Goal: Task Accomplishment & Management: Complete application form

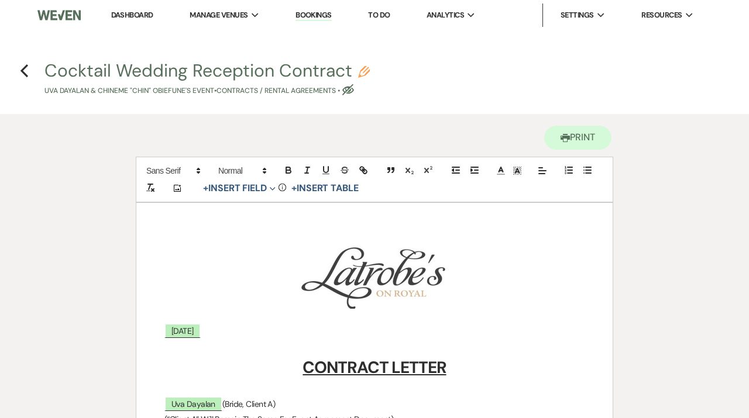
scroll to position [1820, 0]
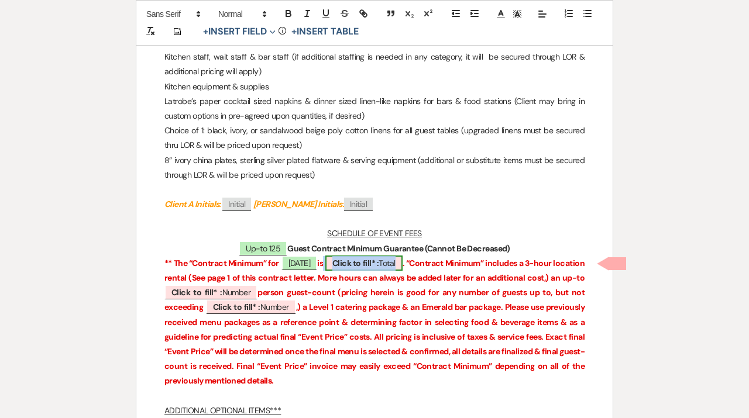
click at [378, 260] on b "Click to fill* :" at bounding box center [355, 263] width 46 height 11
select select "owner"
select select "Total"
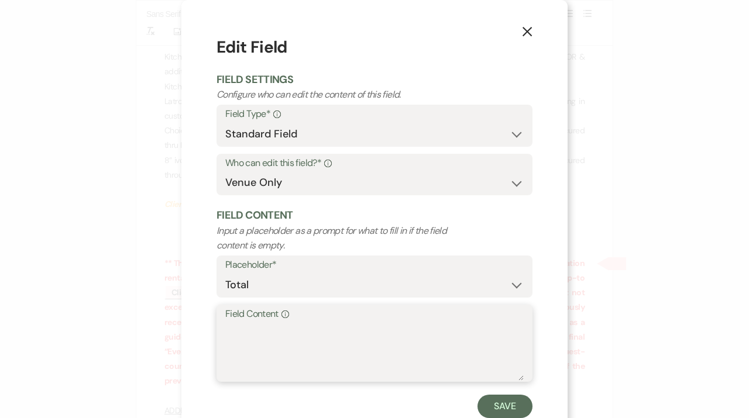
click at [320, 342] on textarea "Field Content Info" at bounding box center [374, 351] width 298 height 58
type textarea "$26,975"
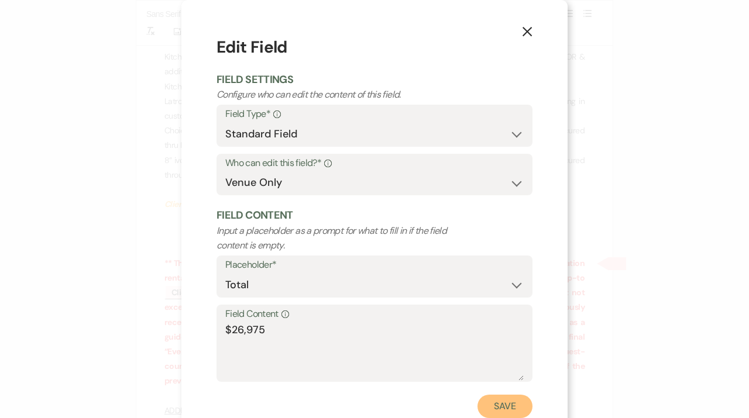
click at [494, 401] on button "Save" at bounding box center [504, 406] width 55 height 23
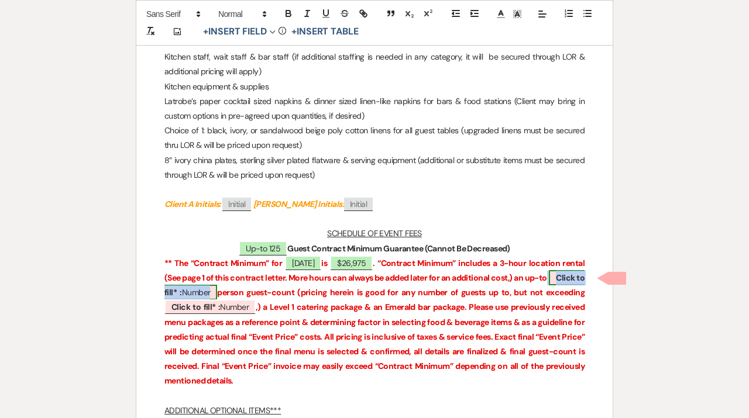
click at [210, 296] on b "Click to fill* :" at bounding box center [374, 285] width 420 height 25
select select "owner"
select select "Number"
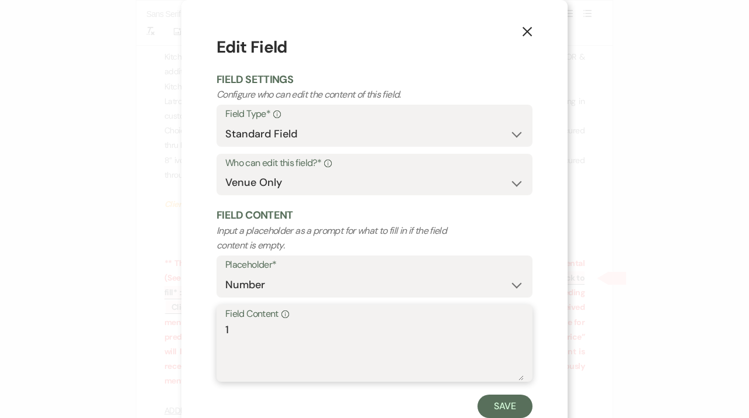
click at [270, 345] on textarea "1" at bounding box center [374, 351] width 298 height 58
type textarea "125"
click at [505, 406] on button "Save" at bounding box center [504, 406] width 55 height 23
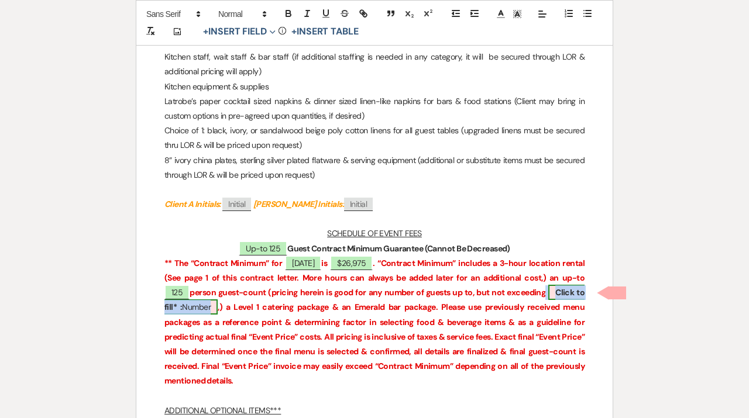
click at [194, 305] on span "Click to fill* : Number" at bounding box center [374, 300] width 420 height 30
select select "owner"
select select "Number"
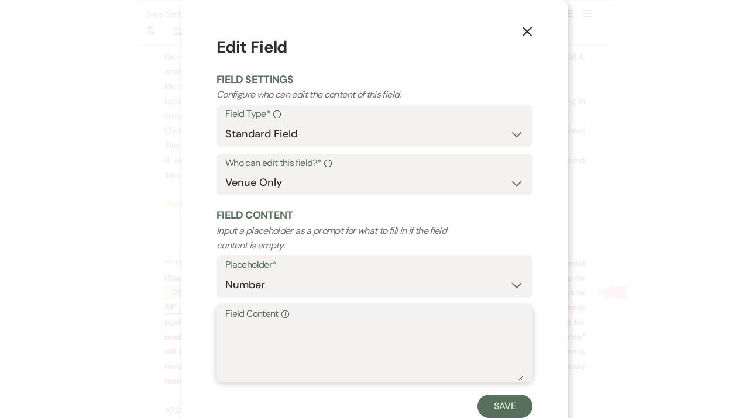
click at [250, 350] on textarea "Field Content Info" at bounding box center [374, 351] width 298 height 58
type textarea "125"
click at [522, 413] on button "Save" at bounding box center [504, 406] width 55 height 23
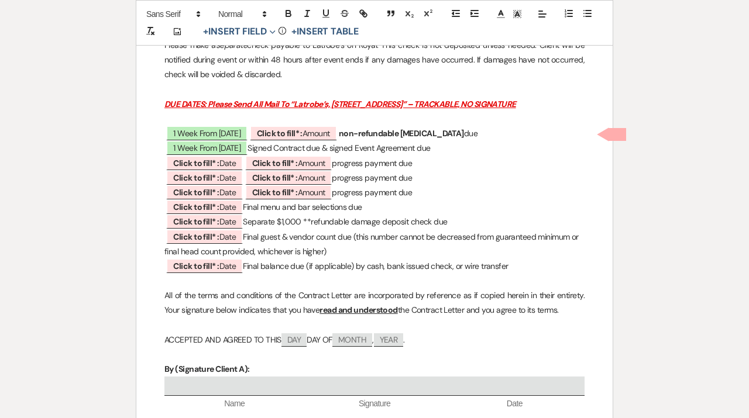
scroll to position [2685, 0]
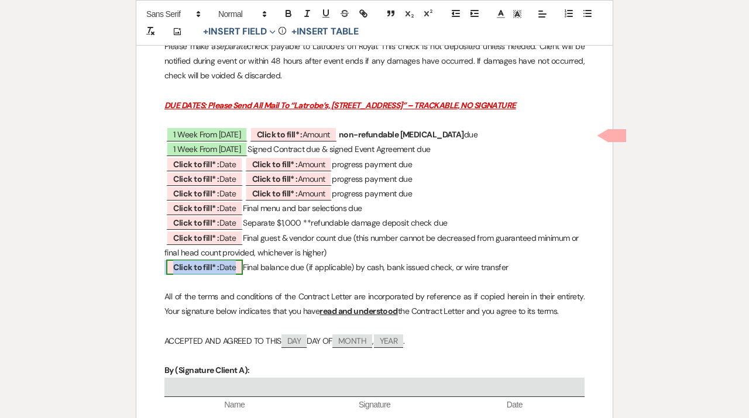
click at [231, 270] on span "Click to fill* : Date" at bounding box center [204, 267] width 77 height 15
select select "owner"
select select "Date"
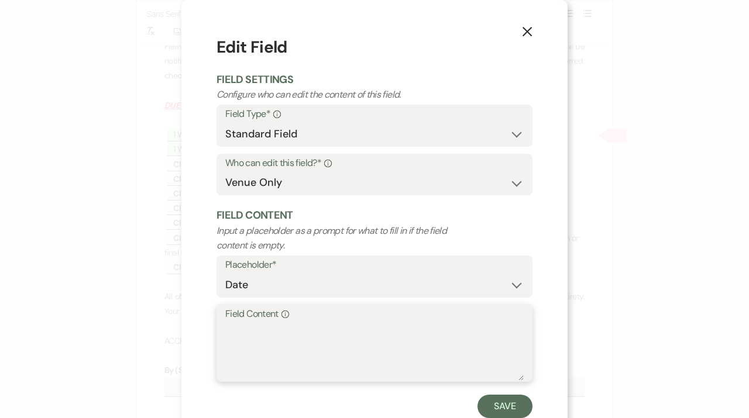
click at [266, 338] on textarea "Field Content Info" at bounding box center [374, 351] width 298 height 58
type textarea "[DATE]"
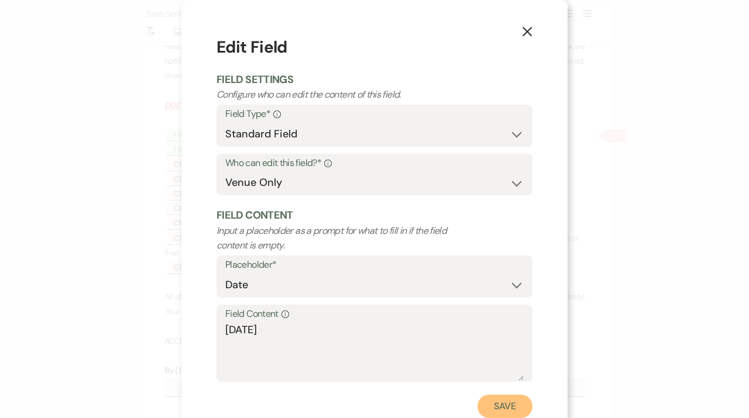
click at [489, 403] on button "Save" at bounding box center [504, 406] width 55 height 23
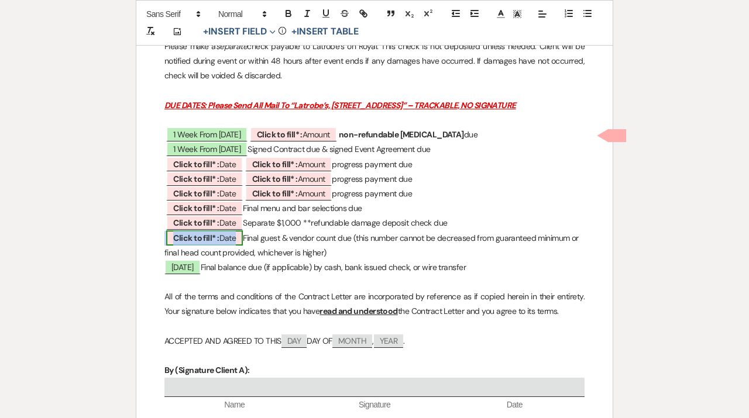
click at [221, 240] on span "Click to fill* : Date" at bounding box center [204, 237] width 77 height 15
select select "owner"
select select "Date"
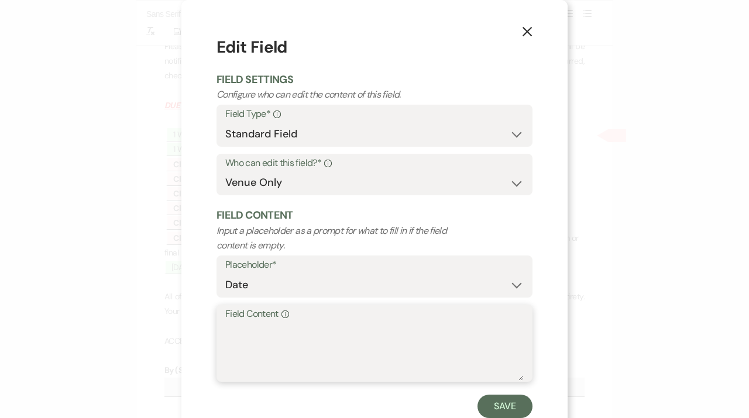
click at [244, 345] on textarea "Field Content Info" at bounding box center [374, 351] width 298 height 58
type textarea "[DATE]"
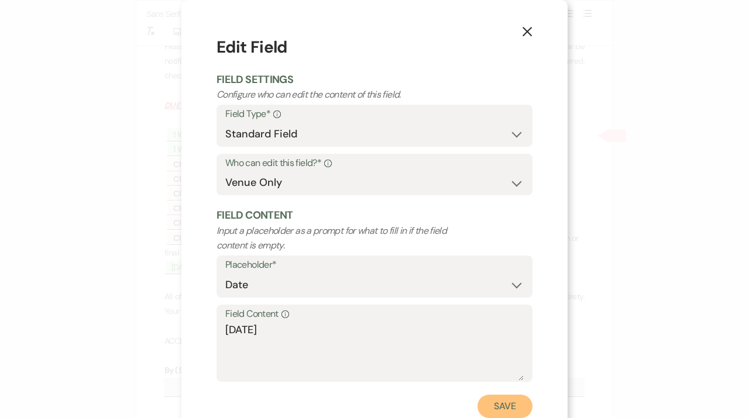
click at [504, 400] on button "Save" at bounding box center [504, 406] width 55 height 23
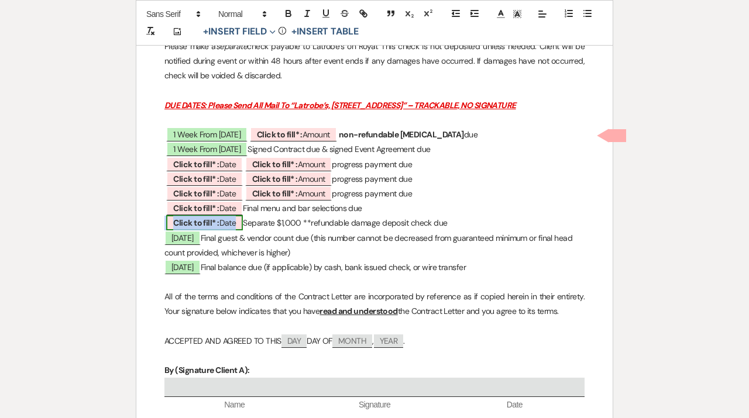
click at [216, 226] on b "Click to fill* :" at bounding box center [196, 223] width 46 height 11
select select "owner"
select select "Date"
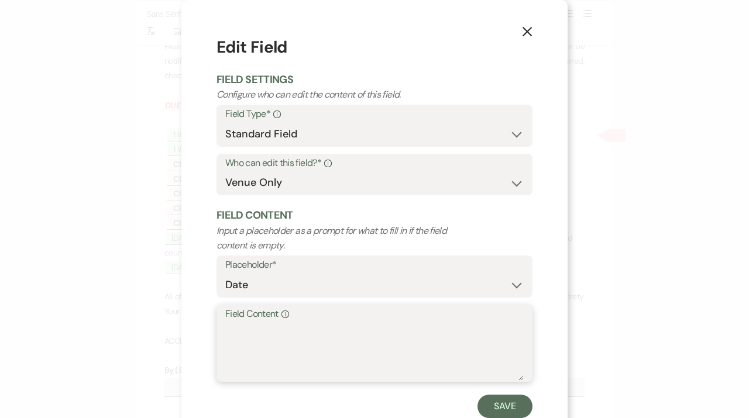
click at [275, 349] on textarea "Field Content Info" at bounding box center [374, 351] width 298 height 58
type textarea "[DATE]"
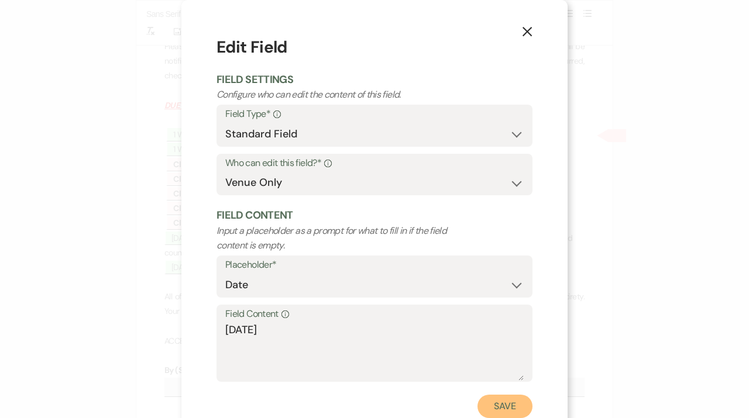
click at [487, 404] on button "Save" at bounding box center [504, 406] width 55 height 23
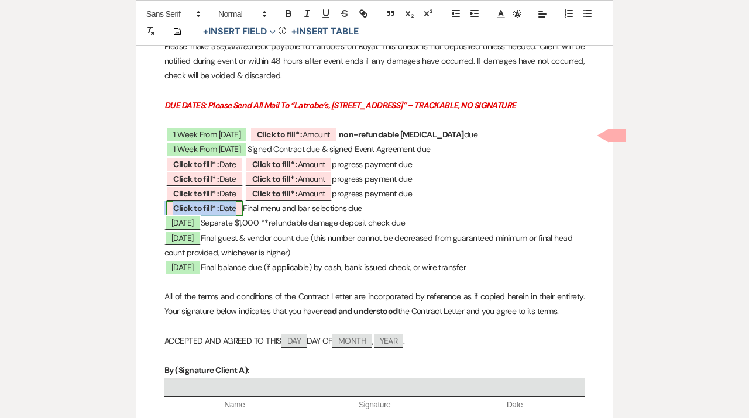
click at [231, 209] on span "Click to fill* : Date" at bounding box center [204, 208] width 77 height 15
select select "owner"
select select "Date"
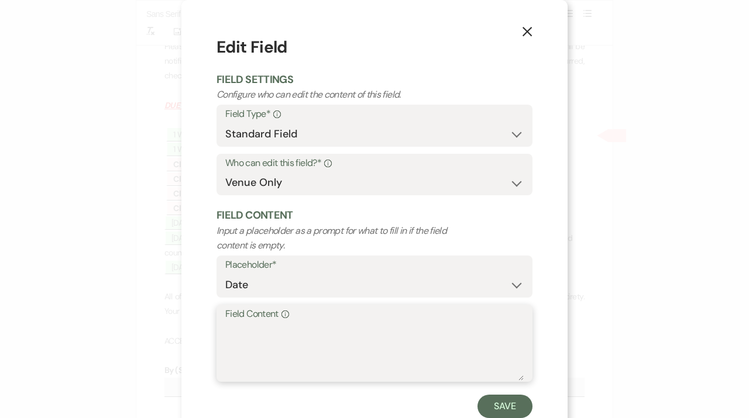
click at [253, 340] on textarea "Field Content Info" at bounding box center [374, 351] width 298 height 58
type textarea "[DATE]"
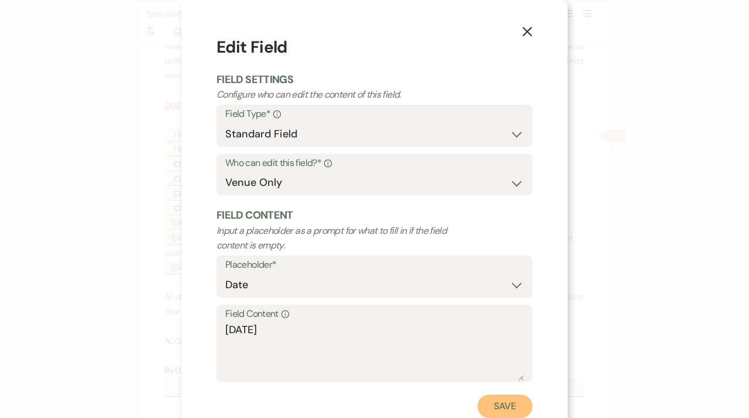
click at [504, 406] on button "Save" at bounding box center [504, 406] width 55 height 23
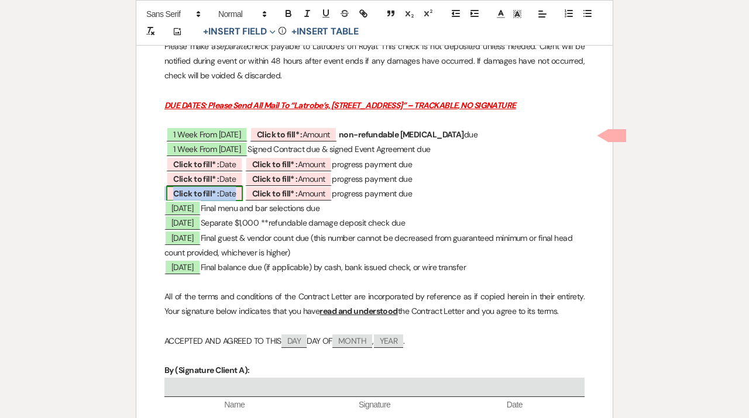
click at [225, 195] on span "Click to fill* : Date" at bounding box center [204, 193] width 77 height 15
select select "owner"
select select "Date"
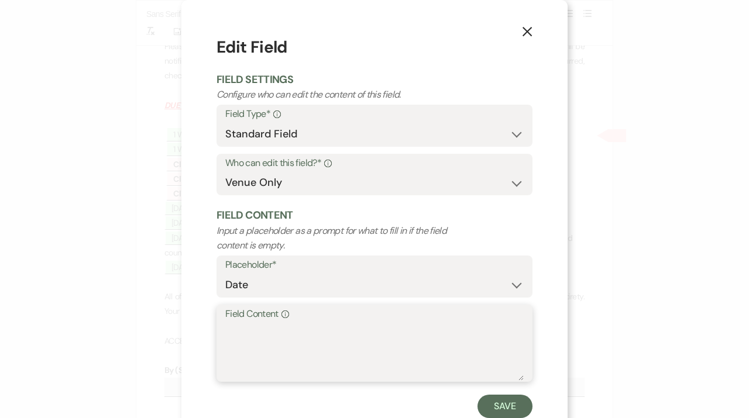
click at [237, 335] on textarea "Field Content Info" at bounding box center [374, 351] width 298 height 58
type textarea "[DATE]"
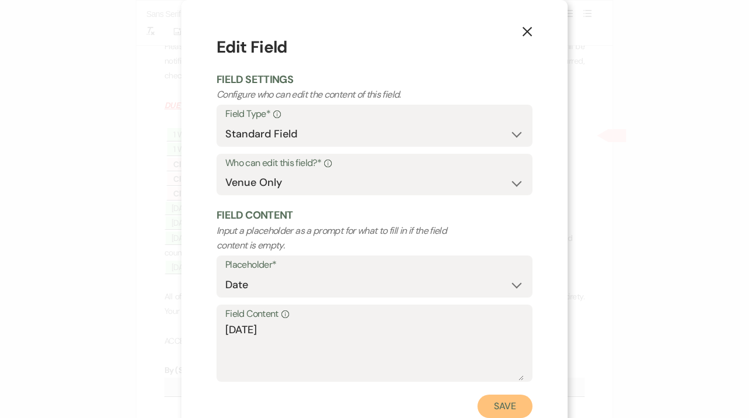
click at [510, 397] on button "Save" at bounding box center [504, 406] width 55 height 23
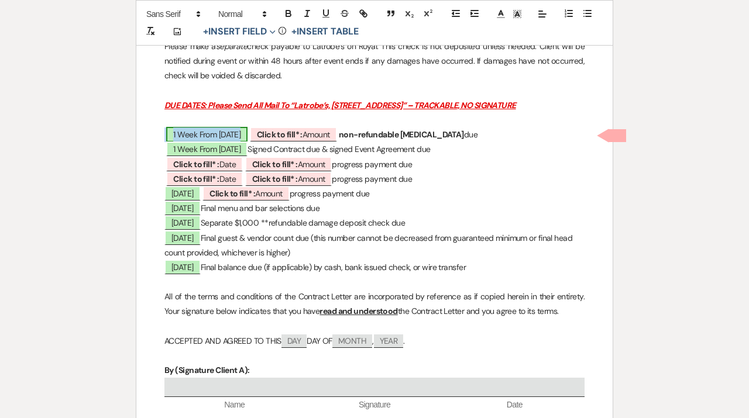
click at [209, 137] on span "1 Week From [DATE]" at bounding box center [206, 134] width 81 height 15
select select "owner"
select select "Date"
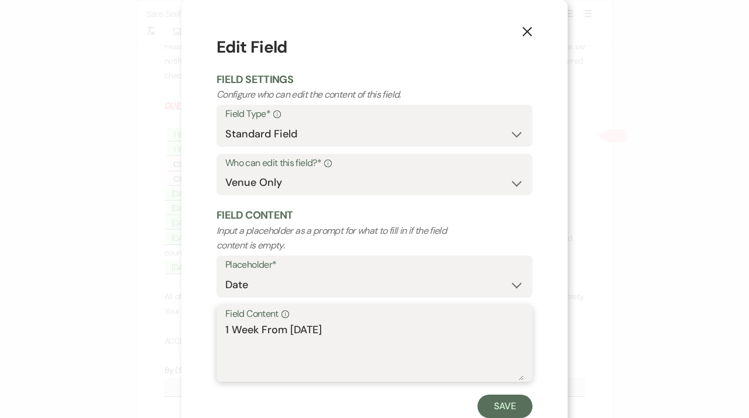
drag, startPoint x: 345, startPoint y: 336, endPoint x: 146, endPoint y: 329, distance: 199.0
click at [225, 330] on textarea "1 Week From [DATE]" at bounding box center [374, 351] width 298 height 58
type textarea "[DATE]"
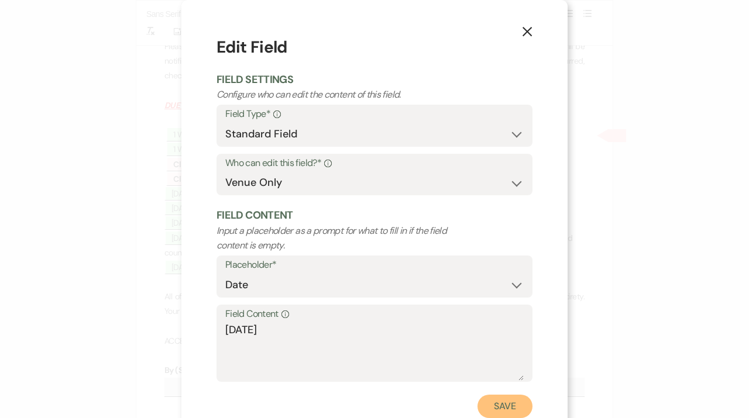
click at [495, 408] on button "Save" at bounding box center [504, 406] width 55 height 23
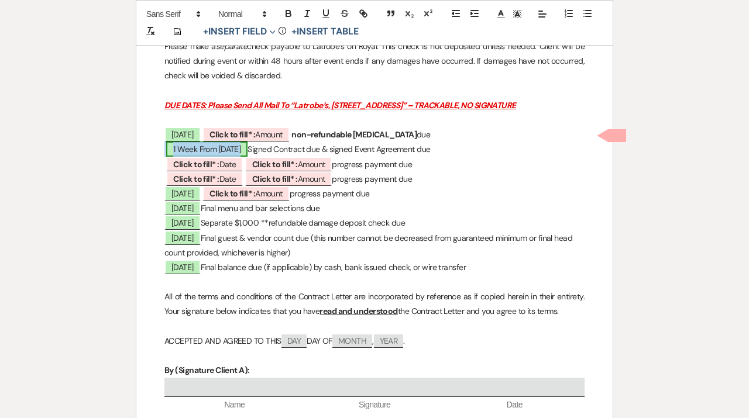
click at [237, 154] on span "1 Week From [DATE]" at bounding box center [206, 149] width 81 height 15
select select "owner"
select select "Date"
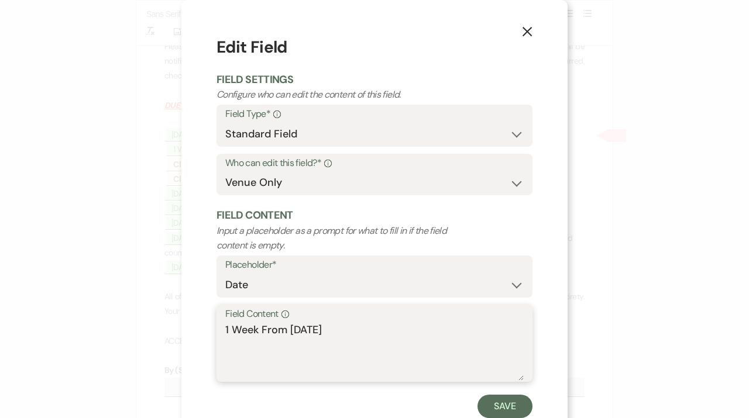
drag, startPoint x: 346, startPoint y: 332, endPoint x: 132, endPoint y: 327, distance: 214.1
click at [225, 327] on textarea "1 Week From [DATE]" at bounding box center [374, 351] width 298 height 58
type textarea "[DATE]"
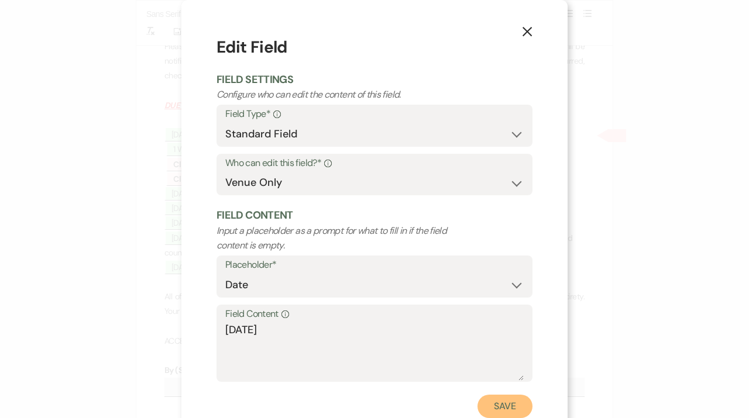
click at [495, 404] on button "Save" at bounding box center [504, 406] width 55 height 23
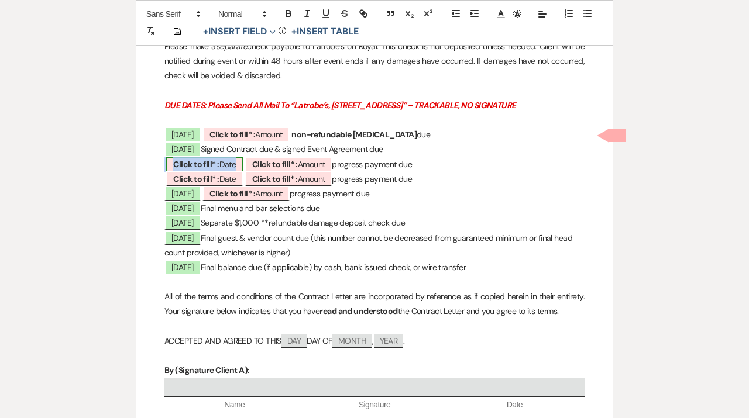
click at [227, 165] on span "Click to fill* : Date" at bounding box center [204, 164] width 77 height 15
select select "owner"
select select "Date"
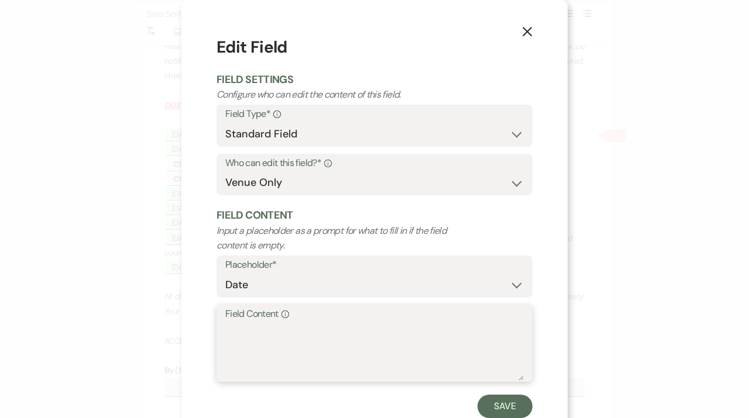
click at [306, 363] on textarea "Field Content Info" at bounding box center [374, 351] width 298 height 58
type textarea "[DATE]"
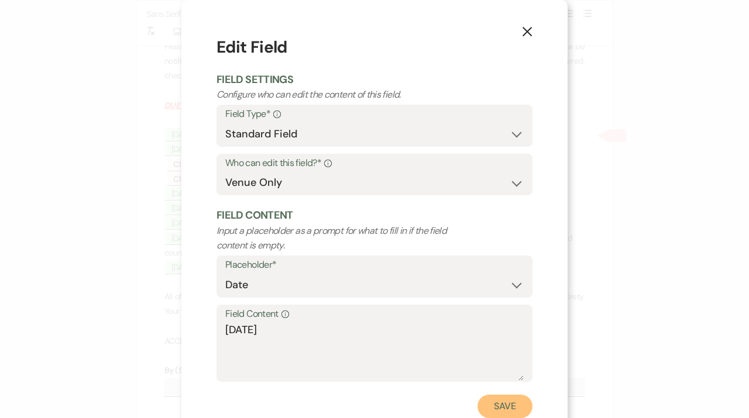
click at [513, 408] on button "Save" at bounding box center [504, 406] width 55 height 23
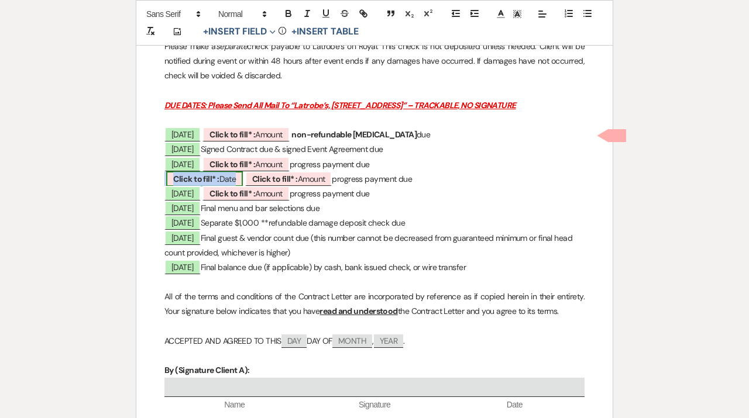
click at [204, 177] on b "Click to fill* :" at bounding box center [196, 179] width 46 height 11
select select "owner"
select select "Date"
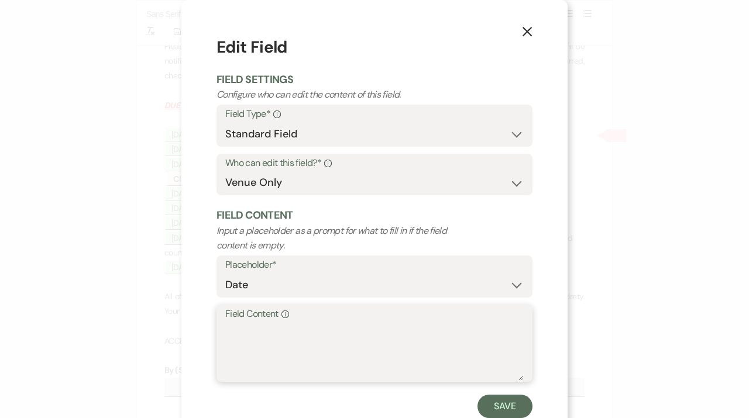
click at [257, 338] on textarea "Field Content Info" at bounding box center [374, 351] width 298 height 58
type textarea "[DATE]"
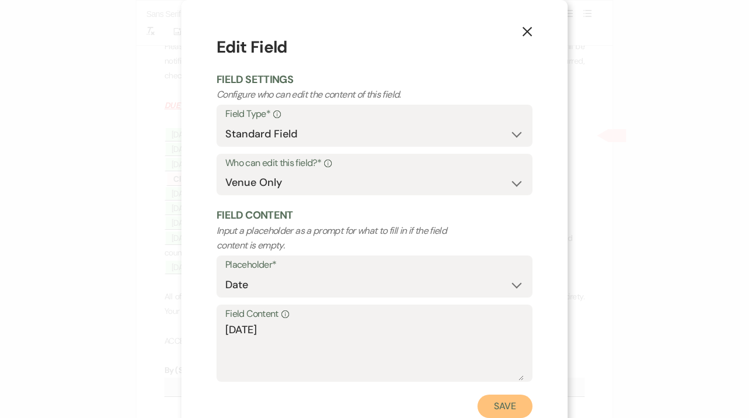
click at [505, 411] on button "Save" at bounding box center [504, 406] width 55 height 23
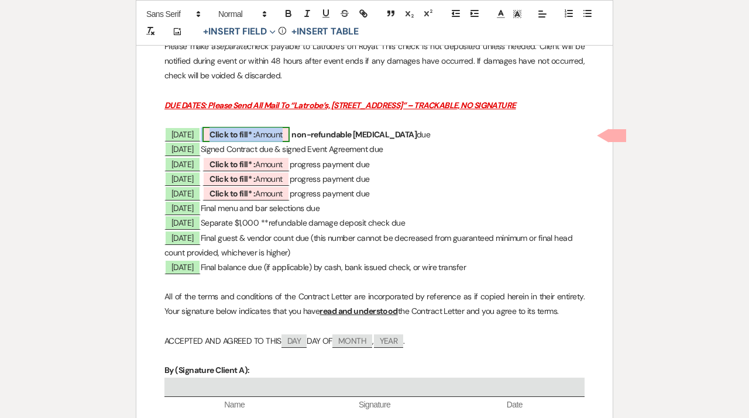
click at [271, 130] on span "Click to fill* : Amount" at bounding box center [245, 134] width 87 height 15
select select "owner"
select select "Amount"
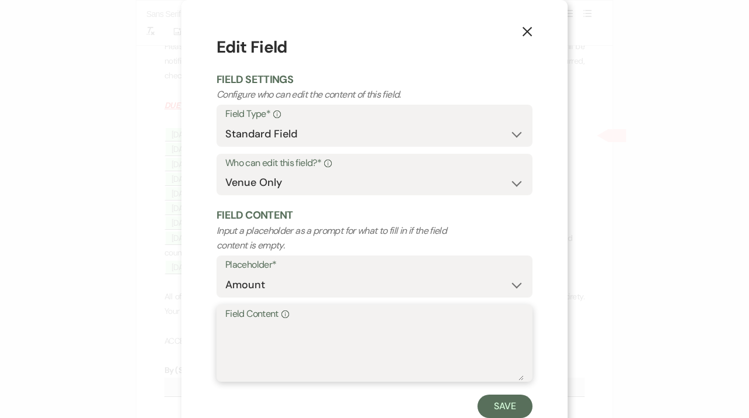
click at [282, 357] on textarea "Field Content Info" at bounding box center [374, 351] width 298 height 58
drag, startPoint x: 275, startPoint y: 331, endPoint x: 218, endPoint y: 331, distance: 57.3
click at [225, 331] on textarea "$6,743.75" at bounding box center [374, 351] width 298 height 58
type textarea "$6,743.75"
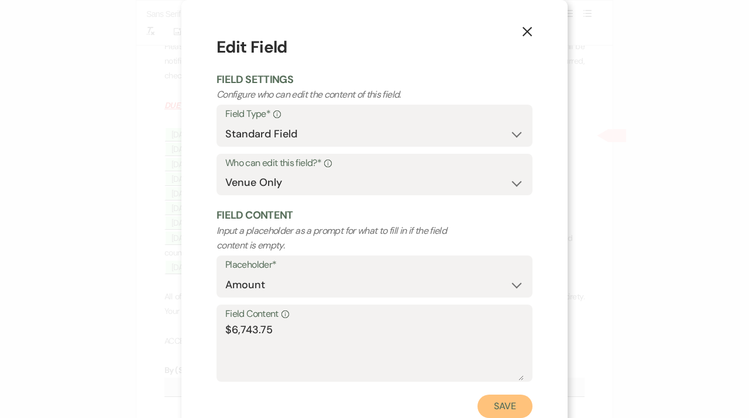
click at [508, 408] on button "Save" at bounding box center [504, 406] width 55 height 23
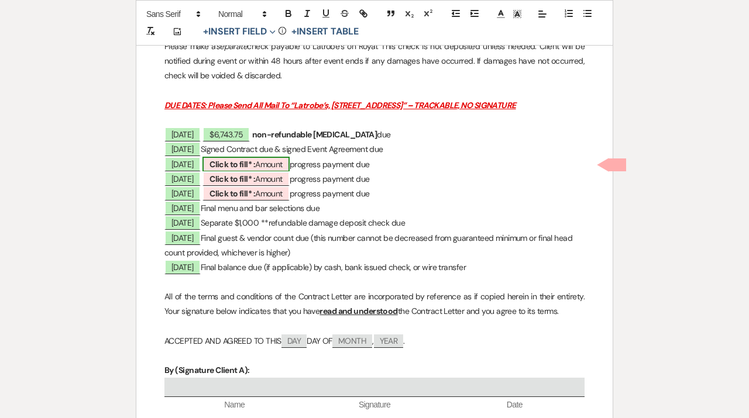
click at [287, 159] on span "Click to fill* : Amount" at bounding box center [245, 164] width 87 height 15
select select "owner"
select select "Amount"
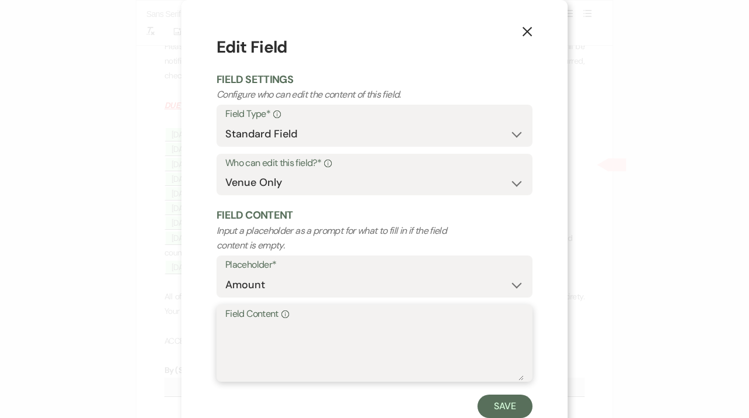
click at [289, 343] on textarea "Field Content Info" at bounding box center [374, 351] width 298 height 58
paste textarea "$6,743.75"
type textarea "$6,743.75"
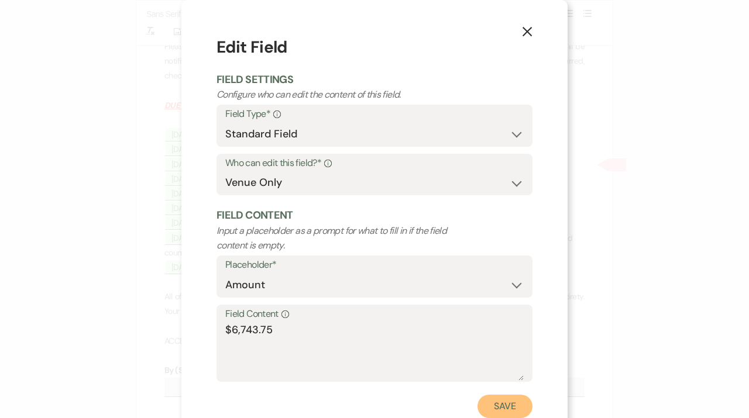
click at [509, 407] on button "Save" at bounding box center [504, 406] width 55 height 23
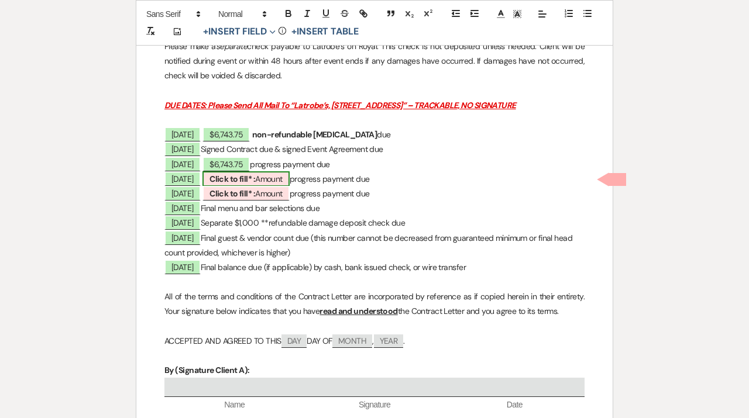
click at [245, 176] on b "Click to fill* :" at bounding box center [232, 179] width 46 height 11
select select "owner"
select select "Amount"
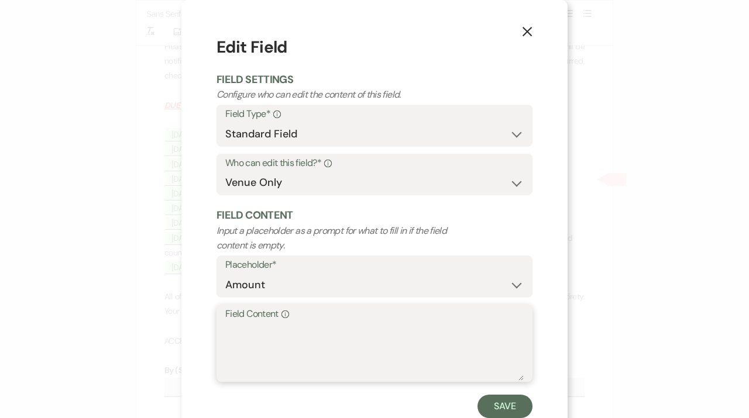
click at [259, 364] on textarea "Field Content Info" at bounding box center [374, 351] width 298 height 58
paste textarea "$6,743.75"
type textarea "$6,743.75"
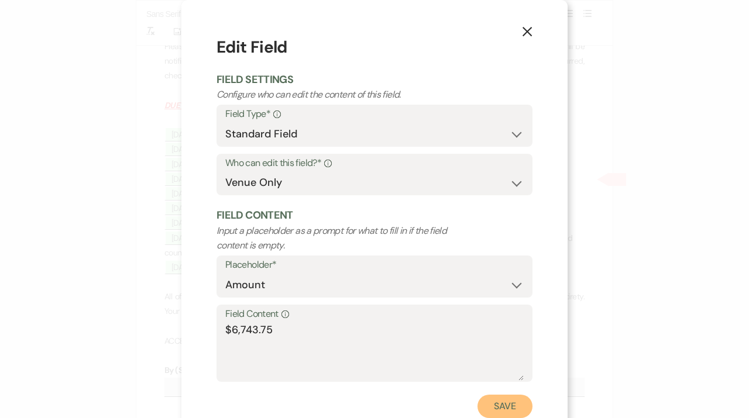
click at [499, 406] on button "Save" at bounding box center [504, 406] width 55 height 23
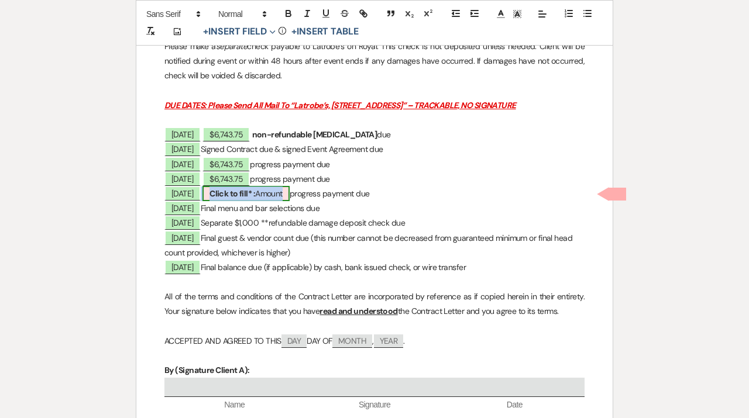
click at [244, 196] on b "Click to fill* :" at bounding box center [232, 193] width 46 height 11
select select "owner"
select select "Amount"
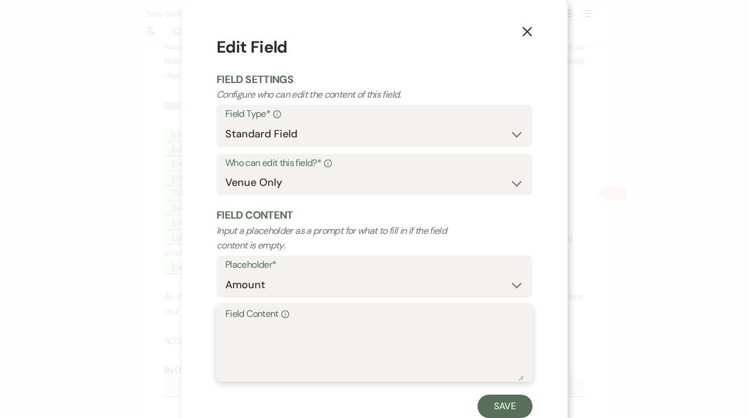
click at [265, 356] on textarea "Field Content Info" at bounding box center [374, 351] width 298 height 58
paste textarea "$6,743.75"
type textarea "$6,743.75"
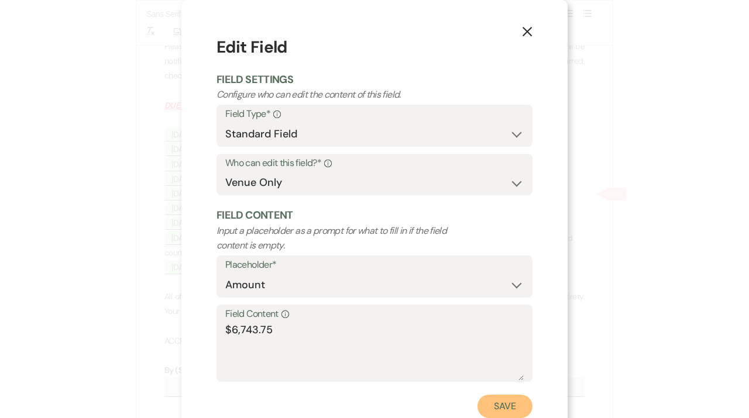
click at [518, 417] on button "Save" at bounding box center [504, 406] width 55 height 23
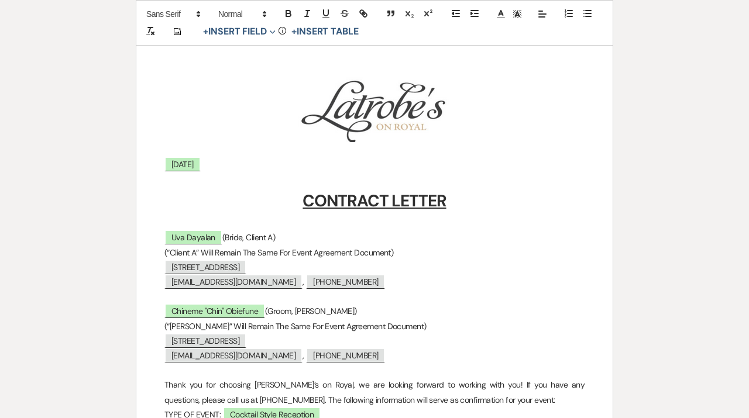
scroll to position [47, 0]
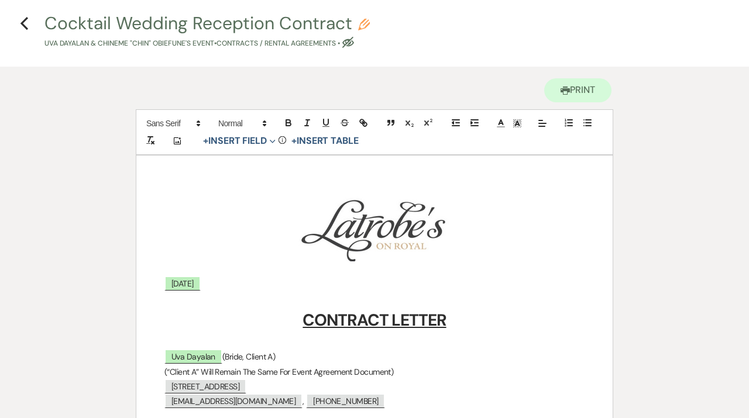
click at [363, 22] on use "button" at bounding box center [364, 25] width 12 height 12
select select "10"
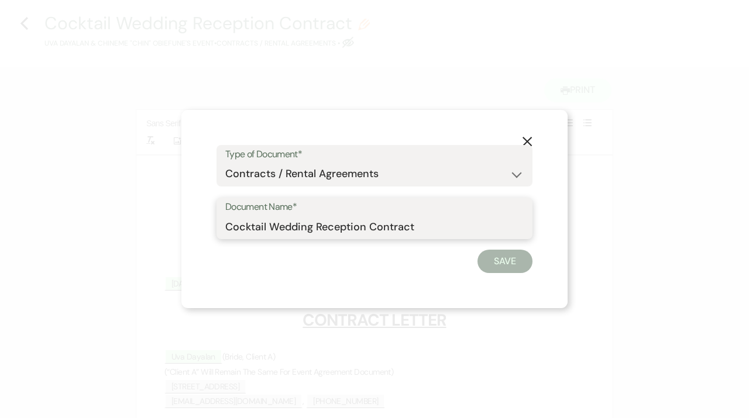
drag, startPoint x: 417, startPoint y: 230, endPoint x: 202, endPoint y: 226, distance: 215.2
click at [225, 226] on input "Cocktail Wedding Reception Contract" at bounding box center [374, 226] width 298 height 23
type input "[PERSON_NAME] Reception Contract [DATE]"
click button "Save" at bounding box center [504, 261] width 55 height 23
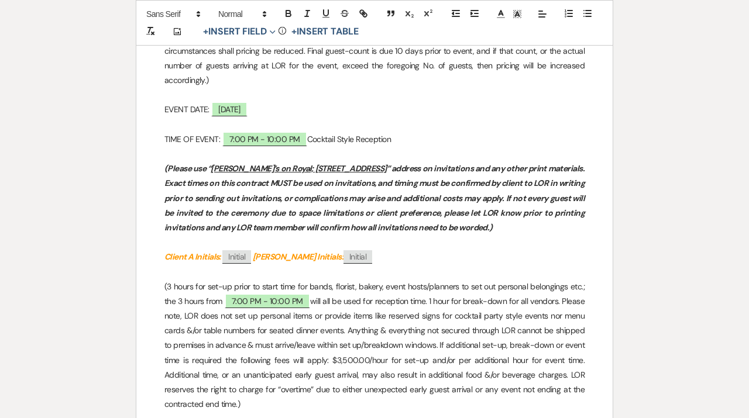
scroll to position [606, 0]
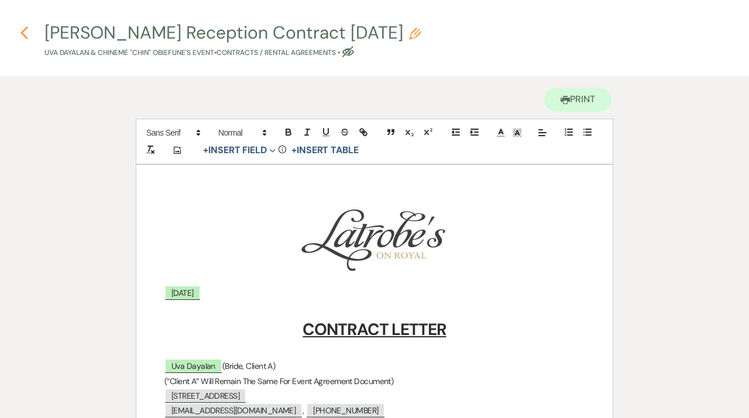
click at [22, 30] on icon "Previous" at bounding box center [24, 33] width 9 height 14
select select "6"
select select "20"
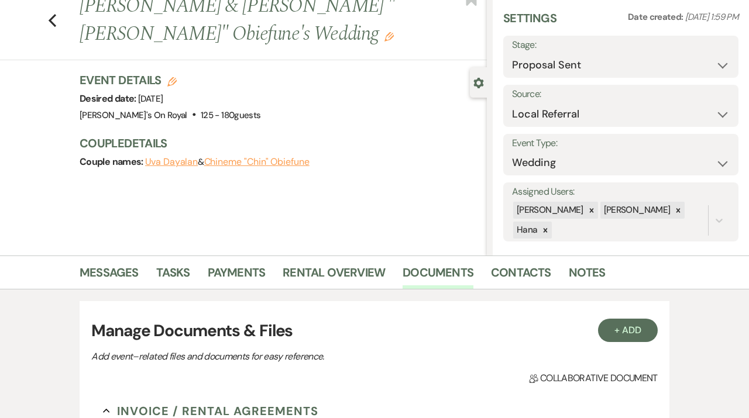
scroll to position [237, 0]
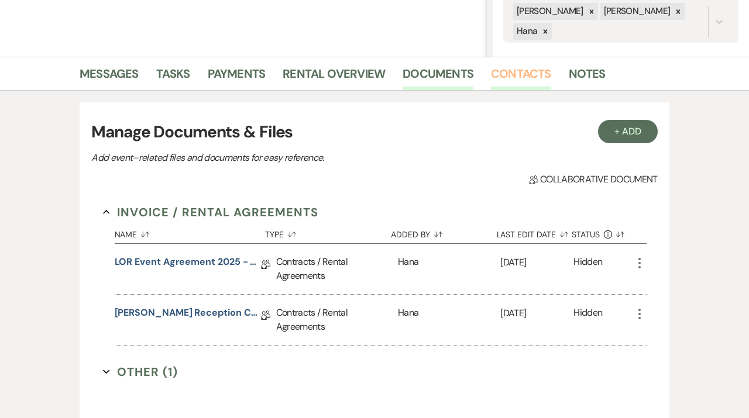
click at [505, 78] on link "Contacts" at bounding box center [521, 77] width 60 height 26
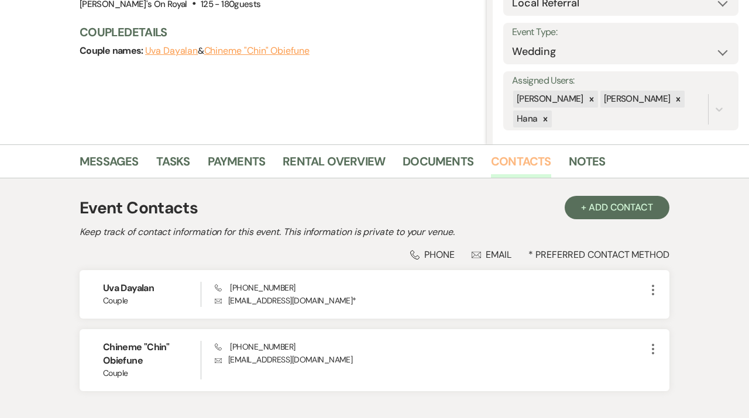
scroll to position [150, 0]
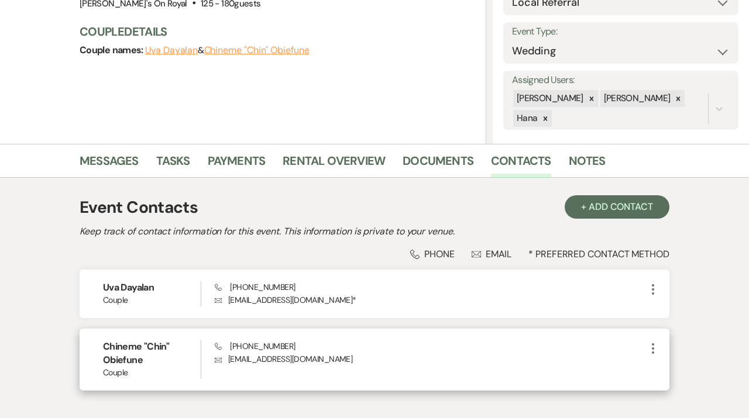
click at [654, 351] on icon "More" at bounding box center [653, 349] width 14 height 14
click at [693, 375] on button "Pencil Edit" at bounding box center [681, 371] width 70 height 20
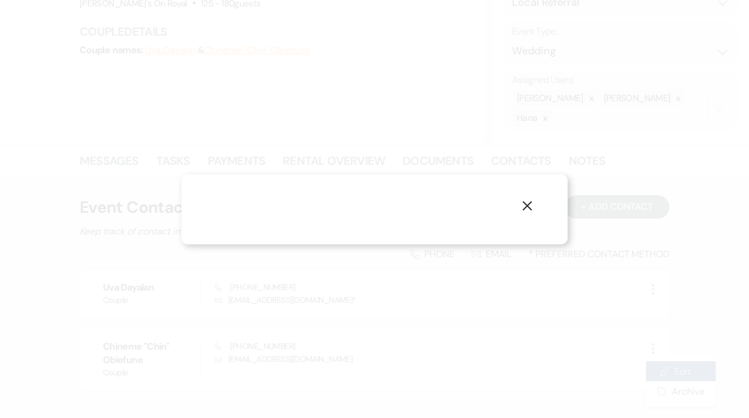
select select "1"
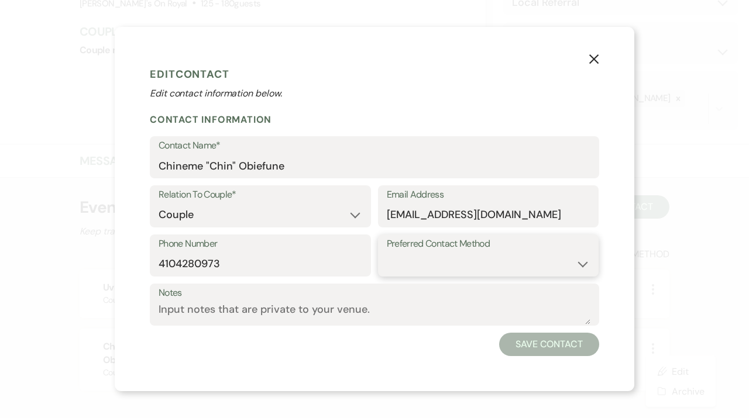
select select "email"
click option "Email" at bounding box center [0, 0] width 0 height 0
click at [540, 356] on button "Save Contact" at bounding box center [549, 344] width 100 height 23
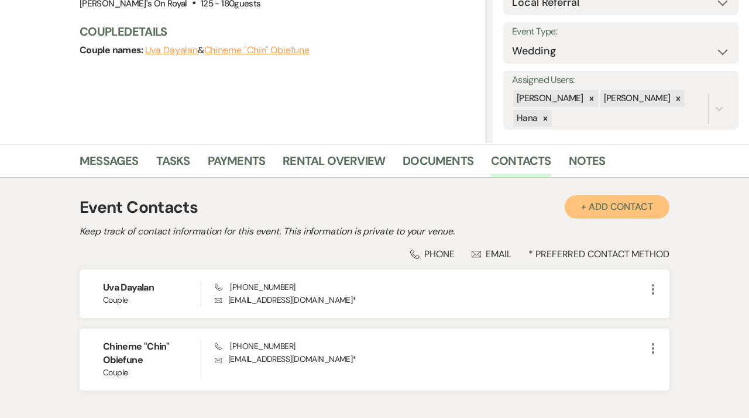
click at [603, 209] on button "+ Add Contact" at bounding box center [616, 206] width 105 height 23
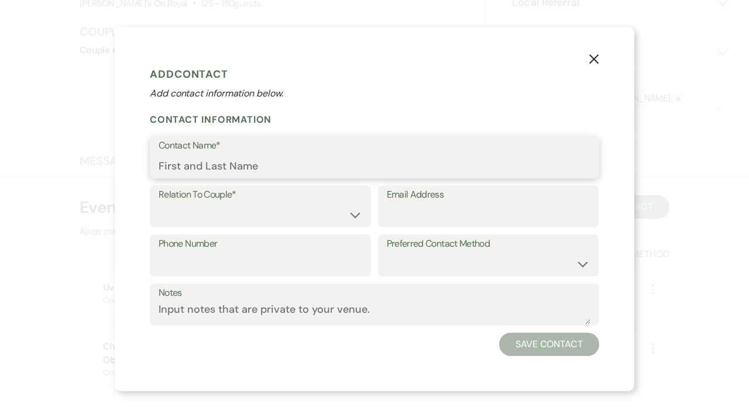
click at [313, 165] on input "Contact Name*" at bounding box center [374, 165] width 432 height 23
type input "[PERSON_NAME]"
click at [304, 264] on input "Phone Number" at bounding box center [260, 264] width 204 height 23
paste input "504.339.2392"
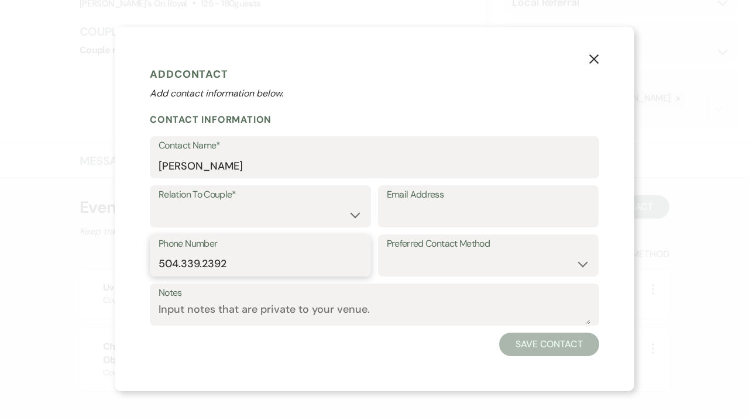
type input "504.339.2392"
click at [294, 231] on div "Relation To Couple* Couple Planner Parent of Couple Family Member Friend Other …" at bounding box center [374, 209] width 449 height 49
select select "2"
click option "Planner" at bounding box center [0, 0] width 0 height 0
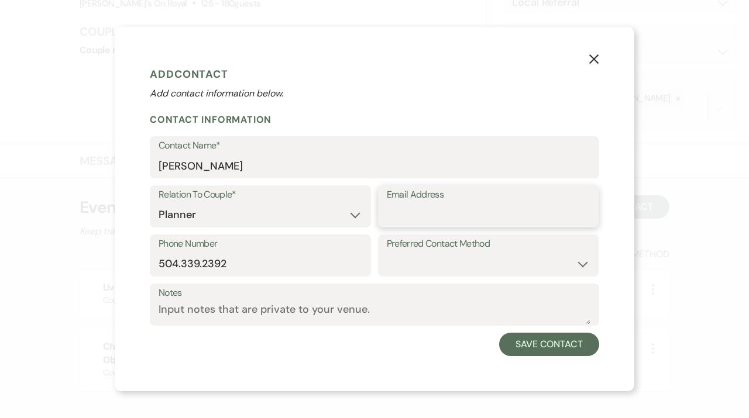
click at [442, 216] on input "Email Address" at bounding box center [489, 215] width 204 height 23
paste input "[EMAIL_ADDRESS][DOMAIN_NAME]"
type input "[EMAIL_ADDRESS][DOMAIN_NAME]"
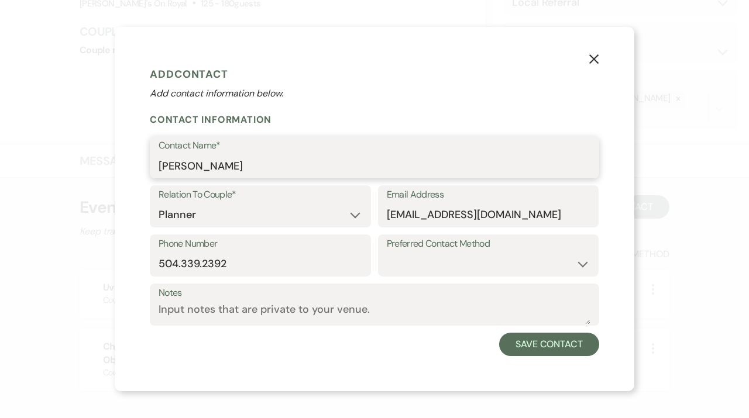
click at [206, 166] on input "[PERSON_NAME]" at bounding box center [374, 165] width 432 height 23
type input "[PERSON_NAME]"
select select "email"
click option "Email" at bounding box center [0, 0] width 0 height 0
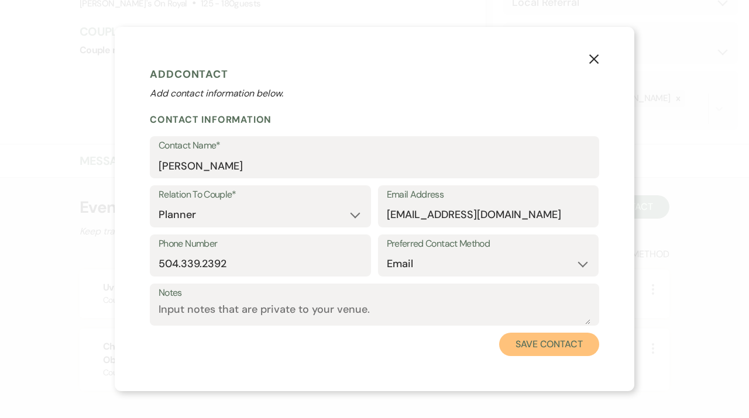
click at [525, 338] on button "Save Contact" at bounding box center [549, 344] width 100 height 23
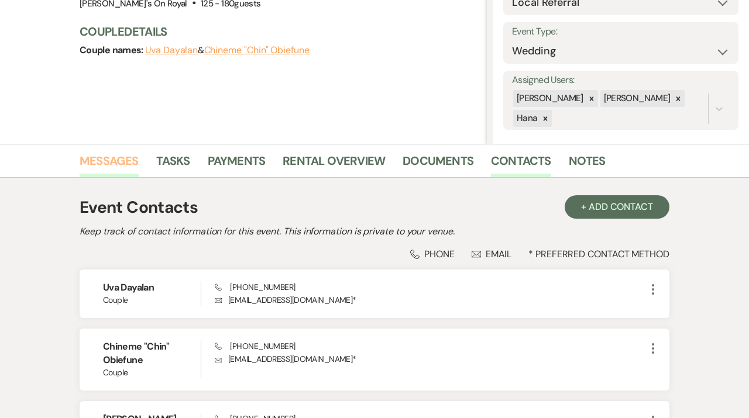
click at [99, 161] on link "Messages" at bounding box center [109, 164] width 59 height 26
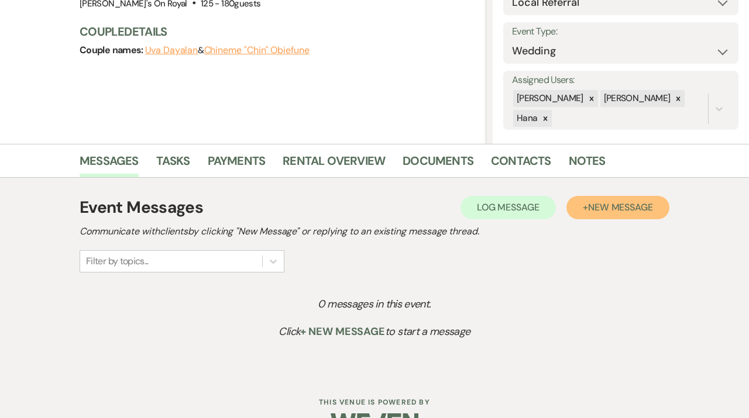
click at [598, 212] on span "New Message" at bounding box center [620, 207] width 65 height 12
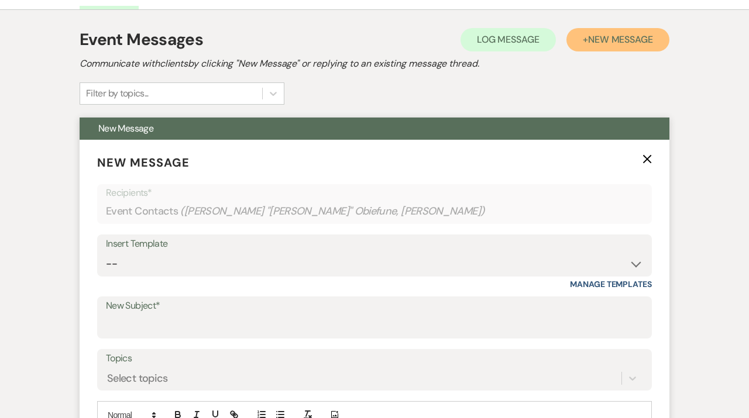
scroll to position [370, 0]
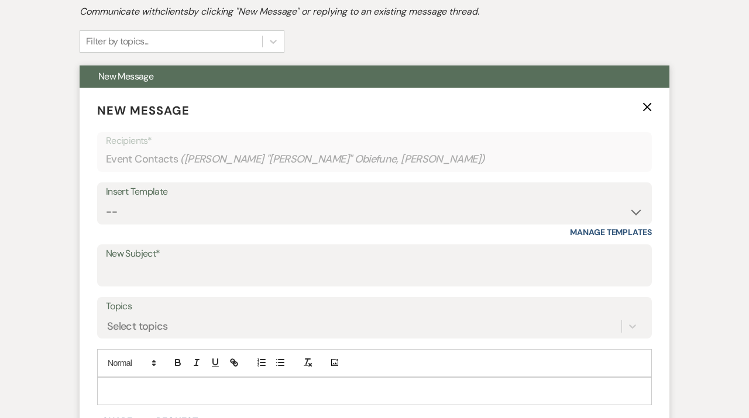
click at [347, 197] on div "Insert Template" at bounding box center [374, 192] width 537 height 17
click at [106, 201] on select "-- Contract to New Booking Inquiry First Response Inquiry Follow Up Response Ap…" at bounding box center [374, 212] width 537 height 23
select select "2108"
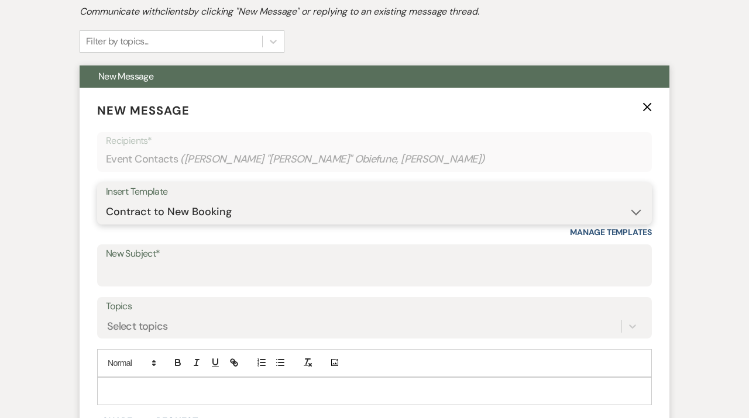
click option "Contract to New Booking" at bounding box center [0, 0] width 0 height 0
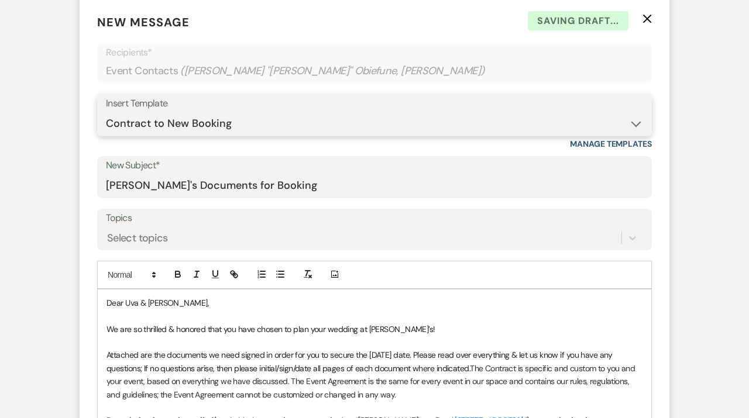
scroll to position [470, 0]
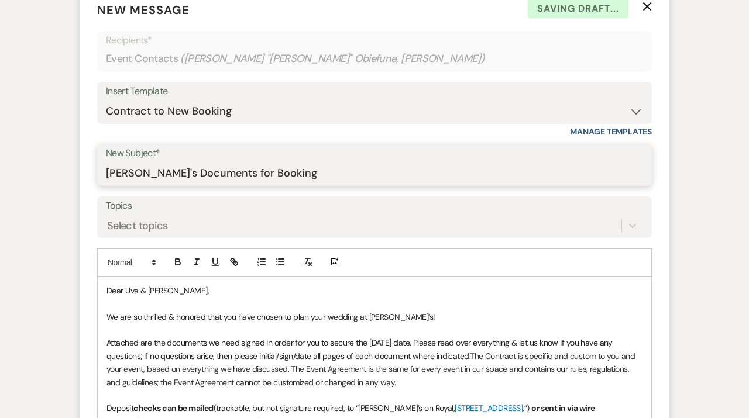
click at [309, 174] on input "[PERSON_NAME]'s Documents for Booking" at bounding box center [374, 173] width 537 height 23
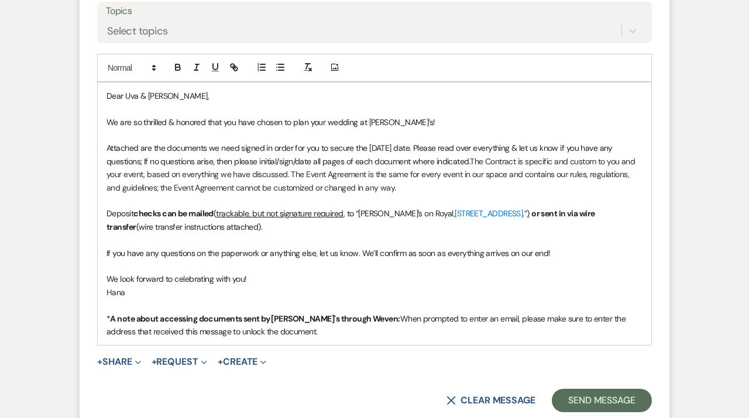
scroll to position [673, 0]
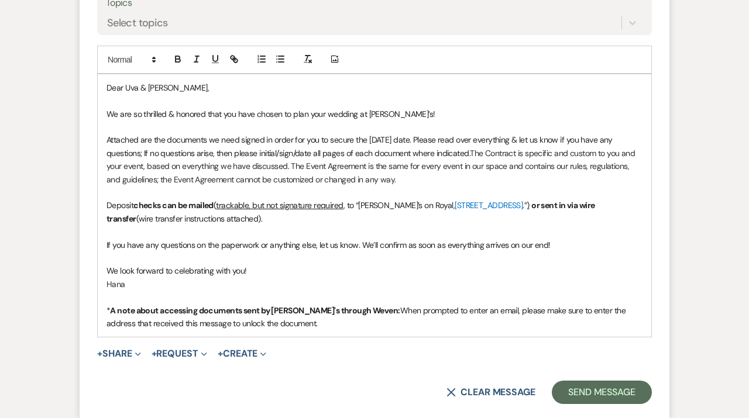
type input "[PERSON_NAME]'s Documents for Booking [DATE]"
click at [187, 86] on p "Dear Uva & [PERSON_NAME]," at bounding box center [374, 87] width 536 height 13
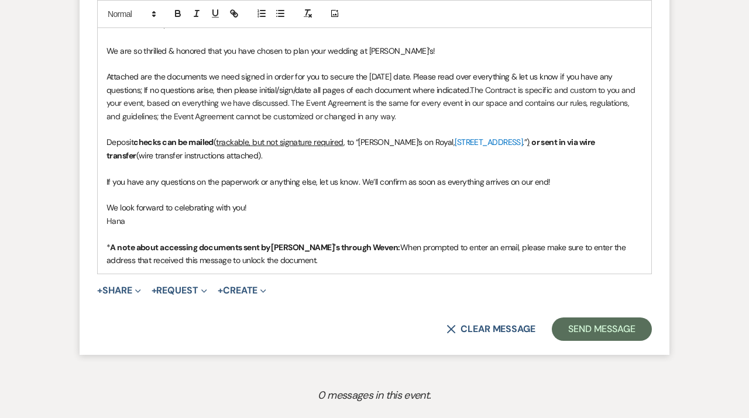
scroll to position [737, 0]
click at [132, 287] on button "+ Share Expand" at bounding box center [119, 289] width 44 height 9
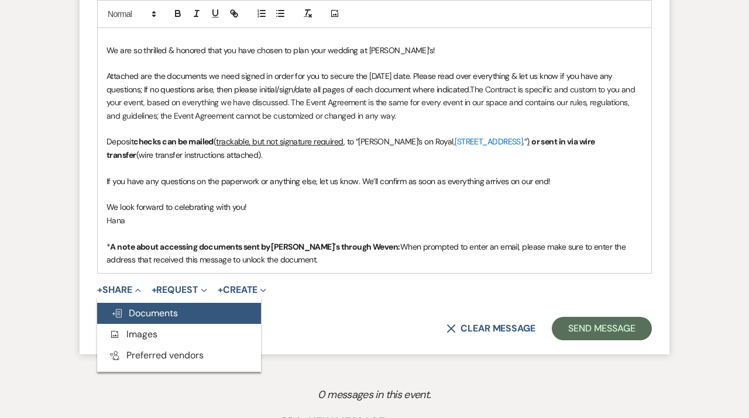
click at [144, 311] on span "Doc Upload Documents" at bounding box center [144, 313] width 67 height 12
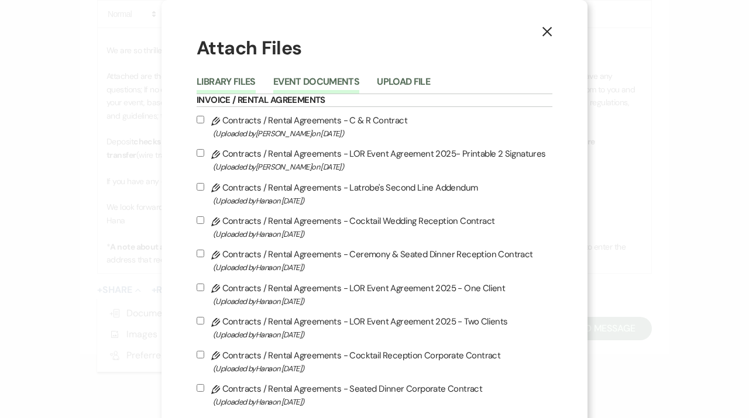
click at [324, 84] on button "Event Documents" at bounding box center [316, 85] width 86 height 16
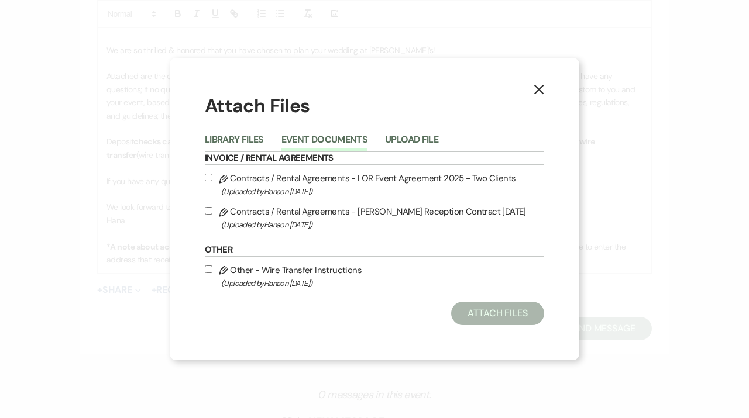
click at [224, 214] on icon "Pencil" at bounding box center [223, 212] width 9 height 9
click at [212, 214] on input "Pencil Contracts / Rental Agreements - [PERSON_NAME] Reception Contract [DATE] …" at bounding box center [209, 211] width 8 height 8
checkbox input "true"
click at [218, 177] on label "Pencil Contracts / Rental Agreements - LOR Event Agreement 2025 - Two Clients (…" at bounding box center [374, 184] width 339 height 27
click at [212, 177] on input "Pencil Contracts / Rental Agreements - LOR Event Agreement 2025 - Two Clients (…" at bounding box center [209, 178] width 8 height 8
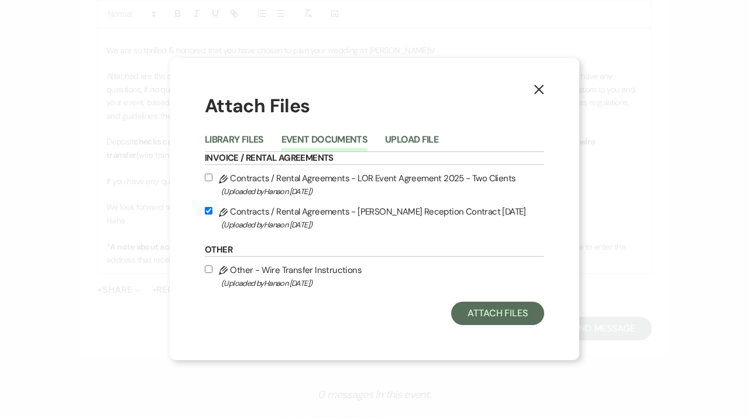
checkbox input "true"
click at [213, 274] on label "Pencil Other - Wire Transfer Instructions (Uploaded by [PERSON_NAME] on [DATE] )" at bounding box center [374, 276] width 339 height 27
click at [212, 273] on input "Pencil Other - Wire Transfer Instructions (Uploaded by [PERSON_NAME] on [DATE] )" at bounding box center [209, 269] width 8 height 8
checkbox input "true"
click at [471, 315] on button "Attach Files" at bounding box center [497, 313] width 93 height 23
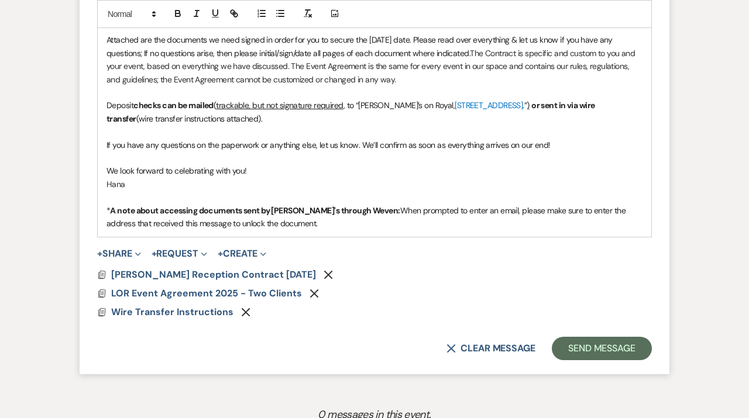
scroll to position [775, 0]
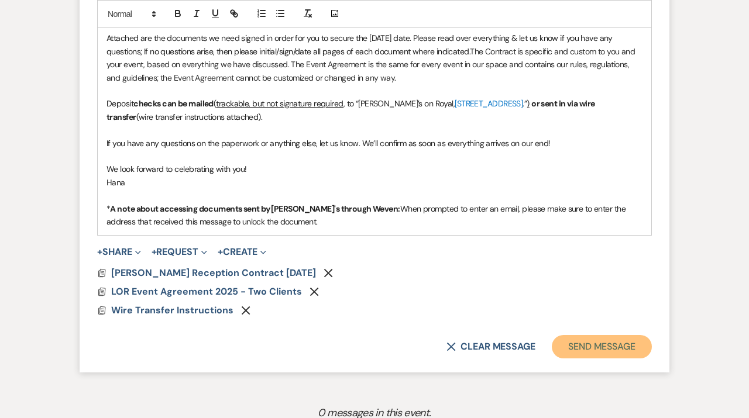
click at [609, 349] on button "Send Message" at bounding box center [601, 346] width 100 height 23
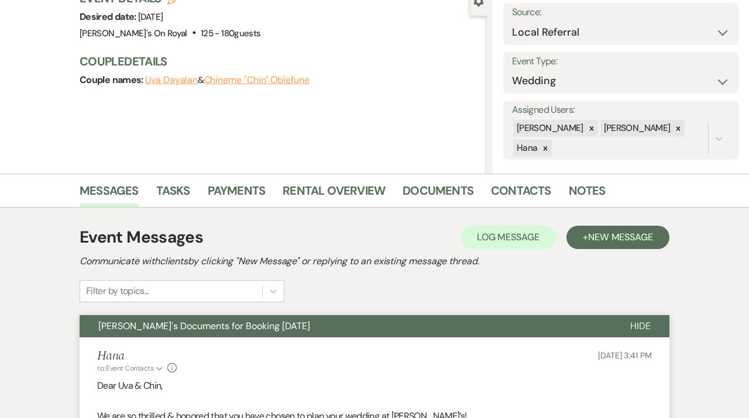
scroll to position [0, 0]
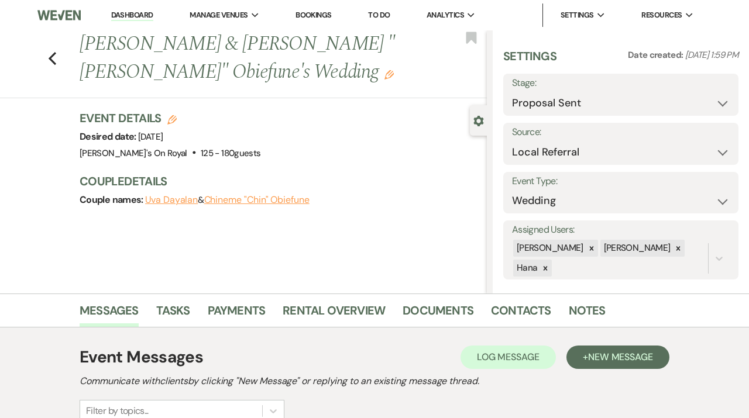
click at [129, 18] on link "Dashboard" at bounding box center [132, 15] width 42 height 11
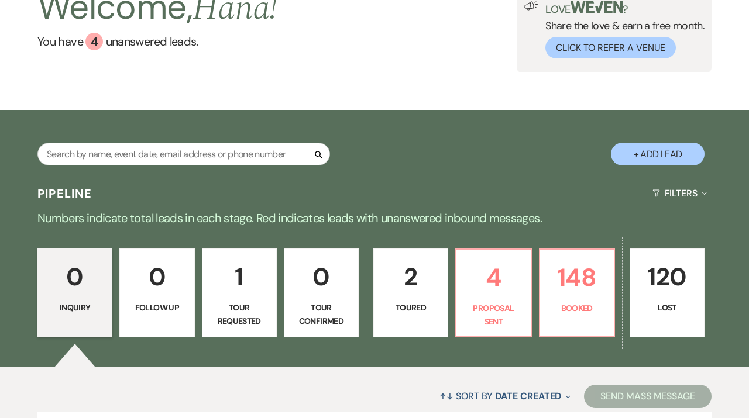
scroll to position [90, 0]
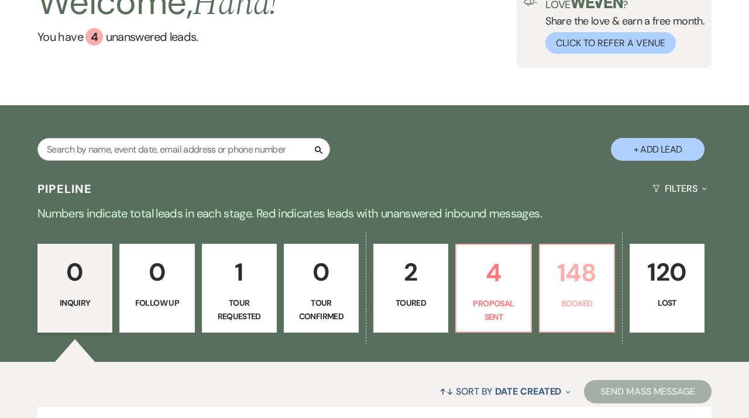
click at [580, 313] on link "148 Booked" at bounding box center [577, 288] width 76 height 89
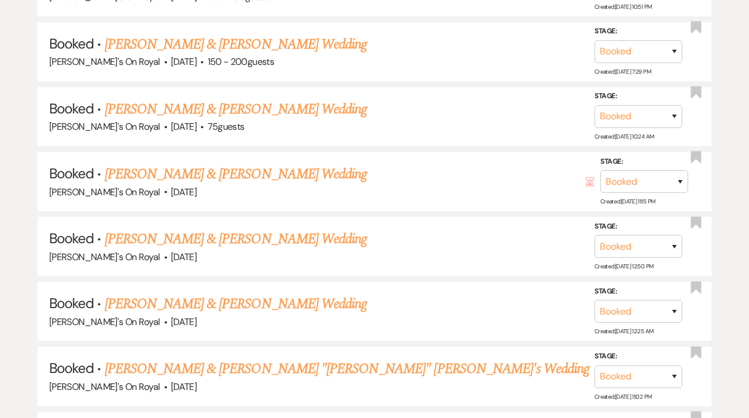
scroll to position [1159, 0]
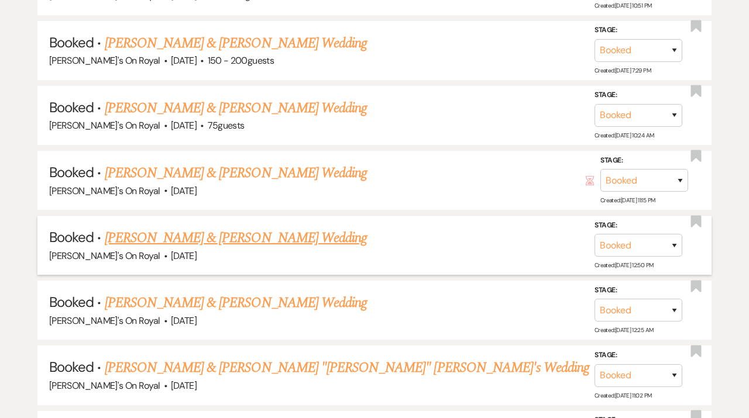
click at [268, 237] on link "[PERSON_NAME] & [PERSON_NAME] Wedding" at bounding box center [236, 237] width 262 height 21
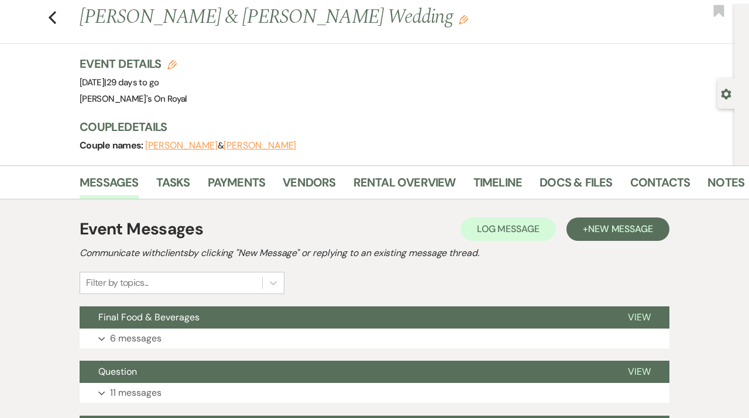
scroll to position [30, 0]
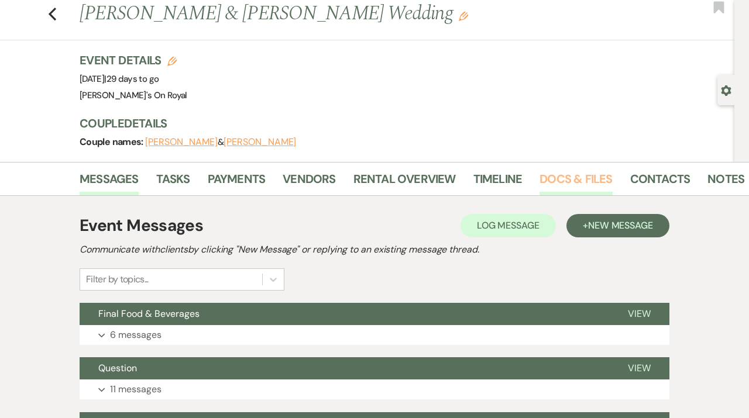
click at [592, 178] on link "Docs & Files" at bounding box center [575, 183] width 73 height 26
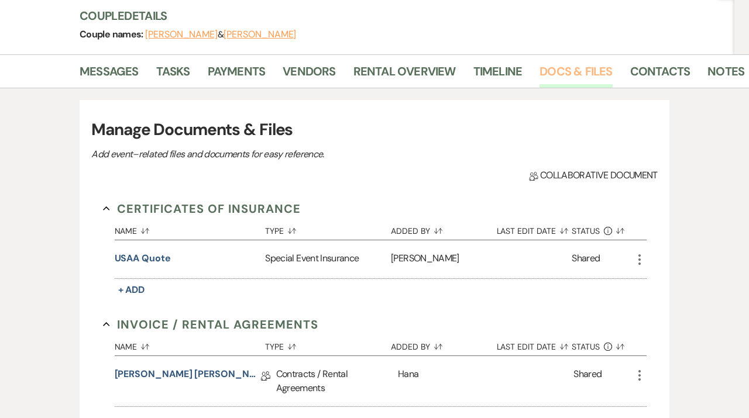
scroll to position [141, 0]
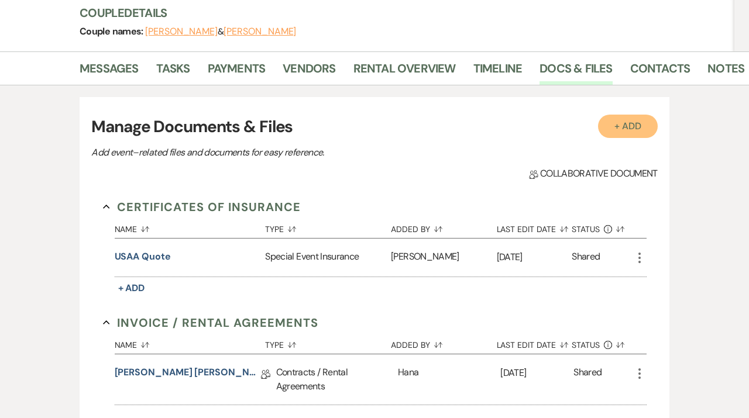
click at [637, 131] on button "+ Add" at bounding box center [628, 126] width 60 height 23
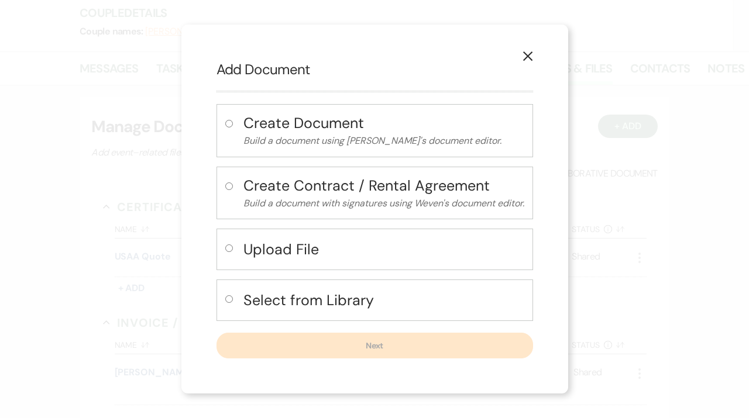
click at [249, 294] on h4 "Select from Library" at bounding box center [383, 300] width 281 height 20
radio input "true"
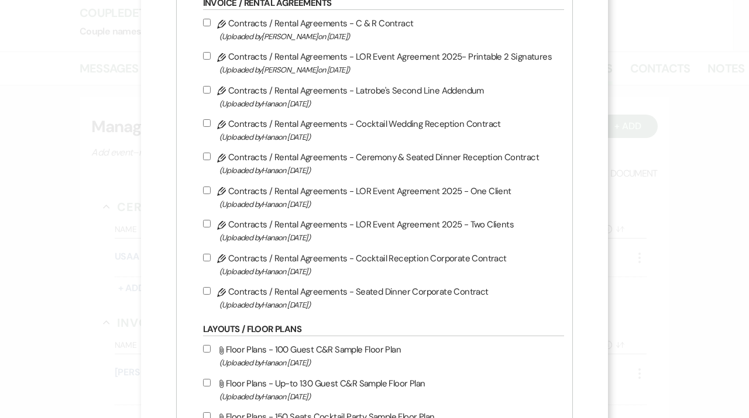
scroll to position [294, 0]
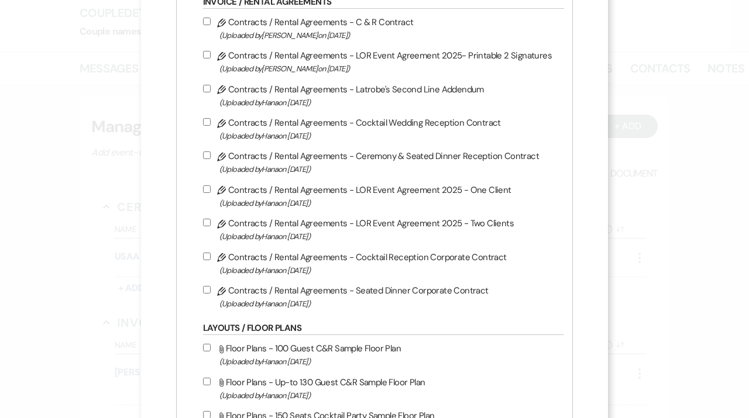
click at [282, 103] on span "(Uploaded by [PERSON_NAME] on [DATE] )" at bounding box center [388, 102] width 339 height 13
click at [211, 92] on input "Pencil Contracts / Rental Agreements - Latrobe's Second Line Addendum (Uploaded…" at bounding box center [207, 89] width 8 height 8
checkbox input "true"
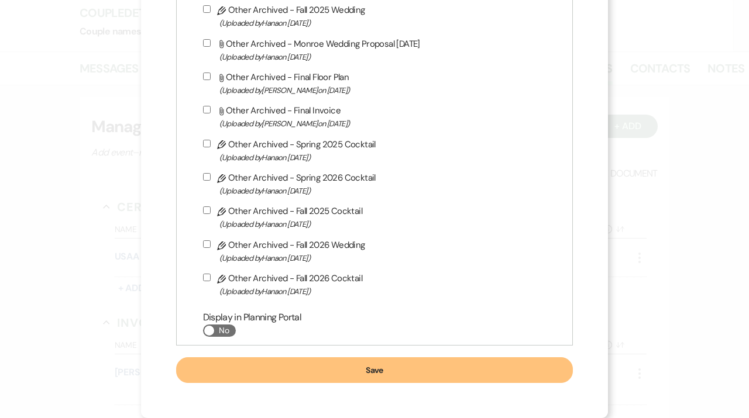
scroll to position [4285, 0]
click at [439, 377] on button "Save" at bounding box center [374, 370] width 397 height 26
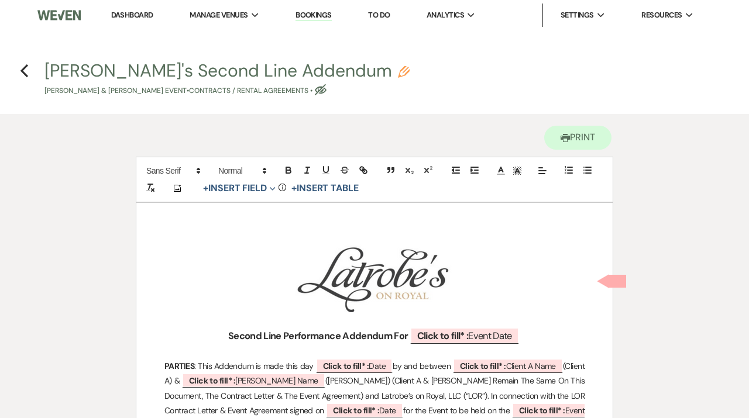
click at [68, 14] on img at bounding box center [58, 15] width 43 height 25
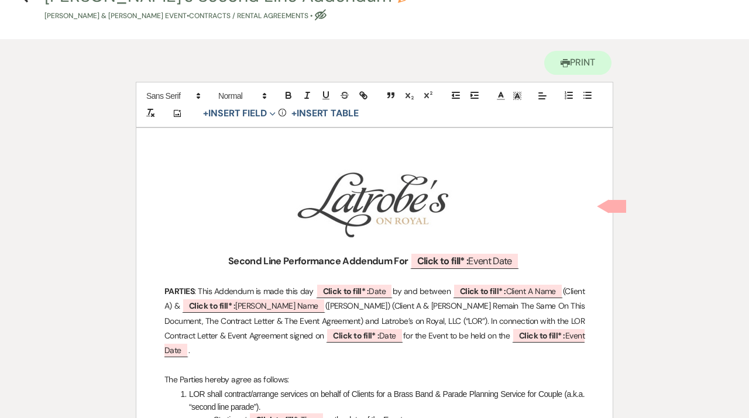
scroll to position [84, 0]
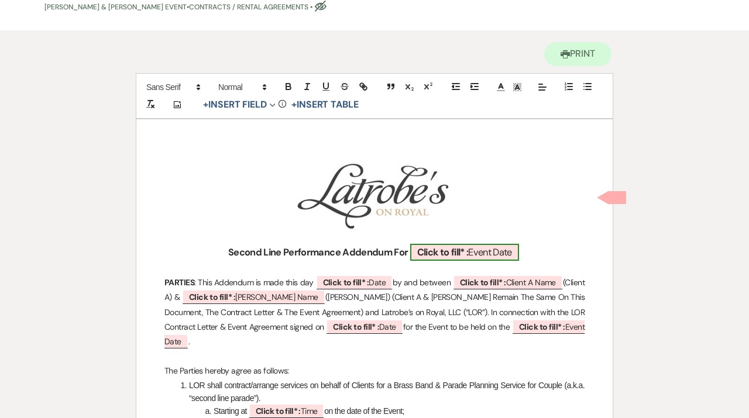
click at [451, 248] on b "Click to fill* :" at bounding box center [442, 252] width 51 height 12
select select "owner"
select select "custom_placeholder"
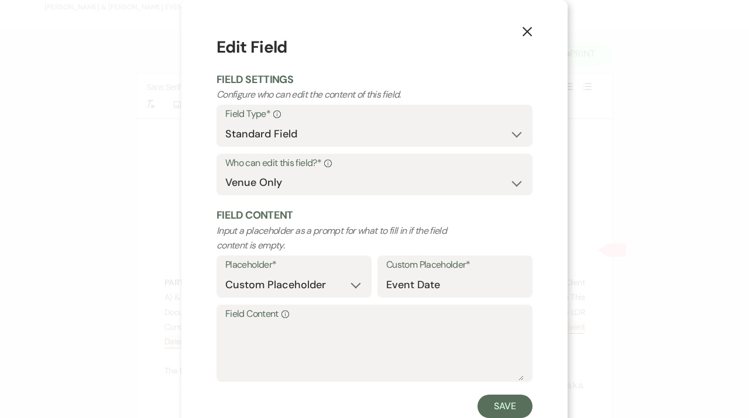
click at [333, 322] on label "Field Content Info" at bounding box center [374, 314] width 298 height 17
click at [333, 322] on textarea "Field Content Info" at bounding box center [374, 351] width 298 height 58
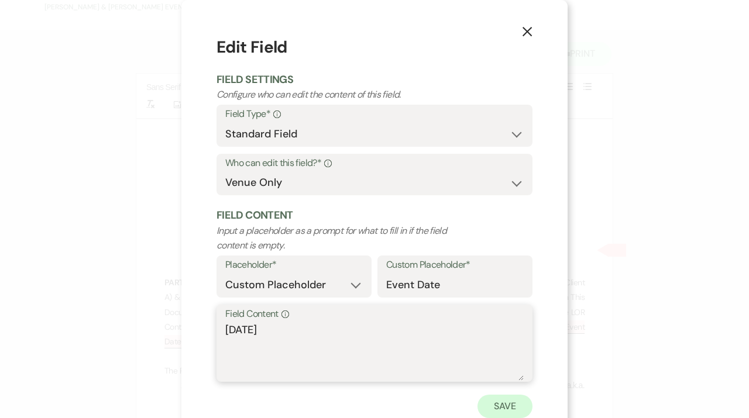
type textarea "[DATE]"
click at [522, 405] on button "Save" at bounding box center [504, 406] width 55 height 23
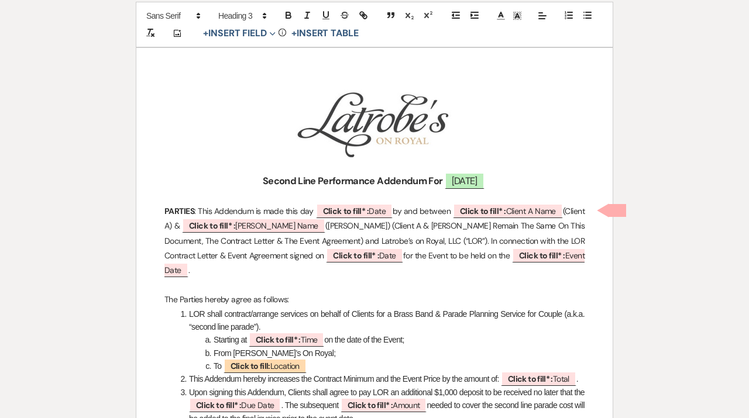
scroll to position [159, 0]
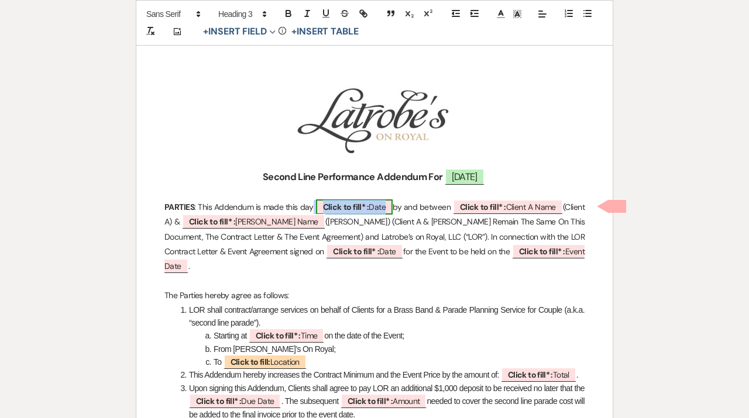
click at [393, 208] on span "Click to fill* : Date" at bounding box center [354, 206] width 77 height 15
select select "owner"
select select "Date"
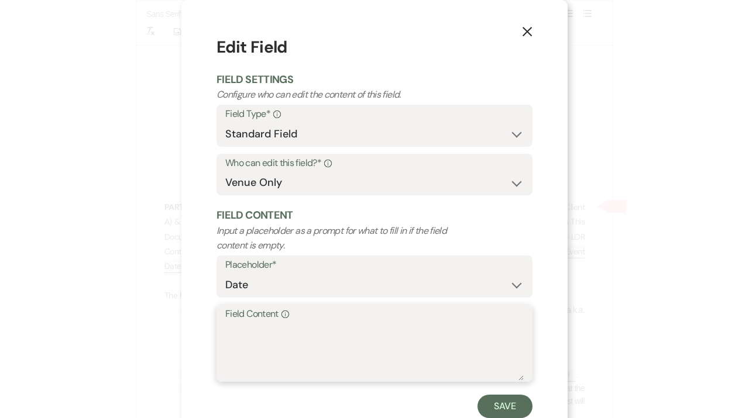
click at [314, 345] on textarea "Field Content Info" at bounding box center [374, 351] width 298 height 58
type textarea "[DATE]"
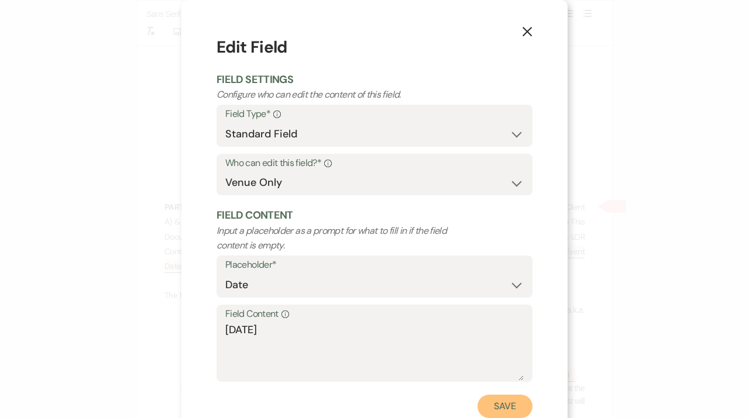
click at [521, 408] on button "Save" at bounding box center [504, 406] width 55 height 23
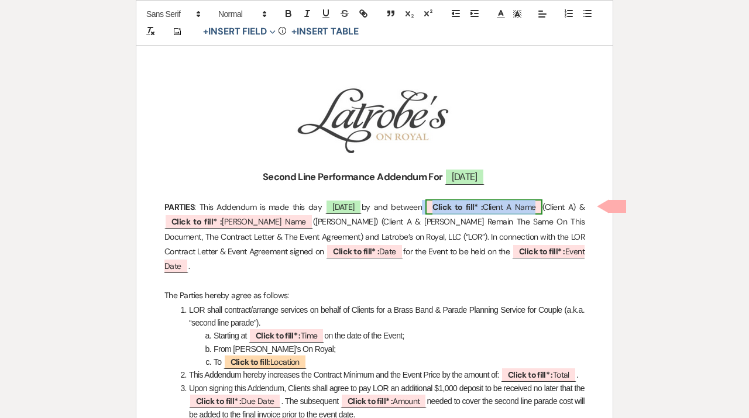
click at [447, 212] on b "Click to fill* :" at bounding box center [457, 207] width 50 height 11
select select "owner"
select select "custom_placeholder"
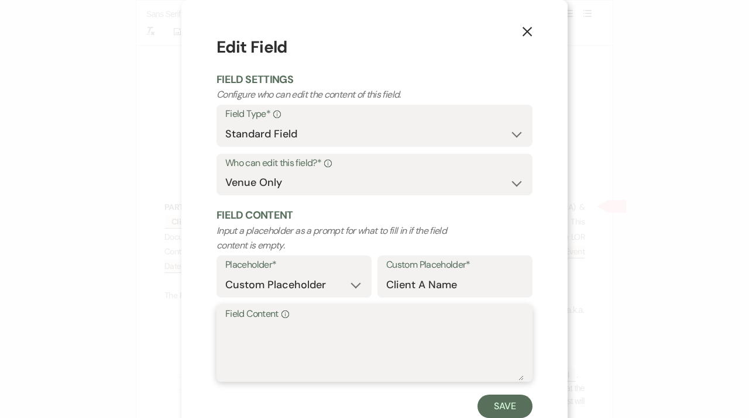
click at [283, 336] on textarea "Field Content Info" at bounding box center [374, 351] width 298 height 58
click at [319, 350] on textarea "Field Content Info" at bounding box center [374, 351] width 298 height 58
paste textarea "J"
type textarea "[PERSON_NAME]"
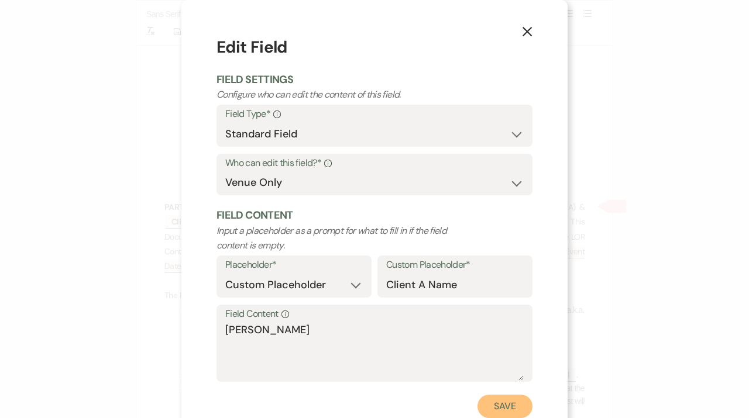
click at [512, 408] on button "Save" at bounding box center [504, 406] width 55 height 23
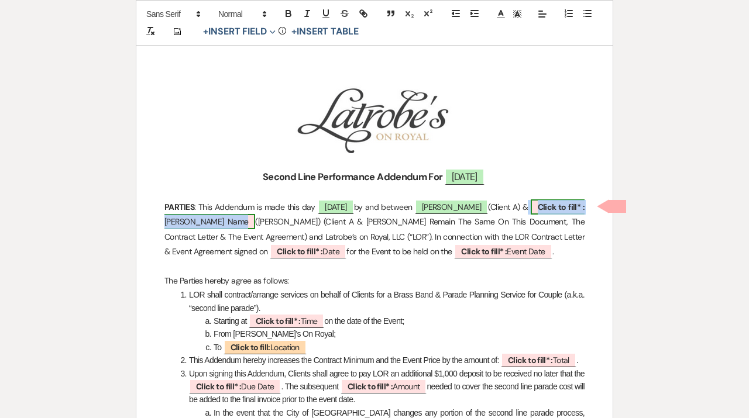
click at [230, 215] on span "Click to fill* : [PERSON_NAME] Name" at bounding box center [374, 214] width 420 height 30
select select "owner"
select select "custom_placeholder"
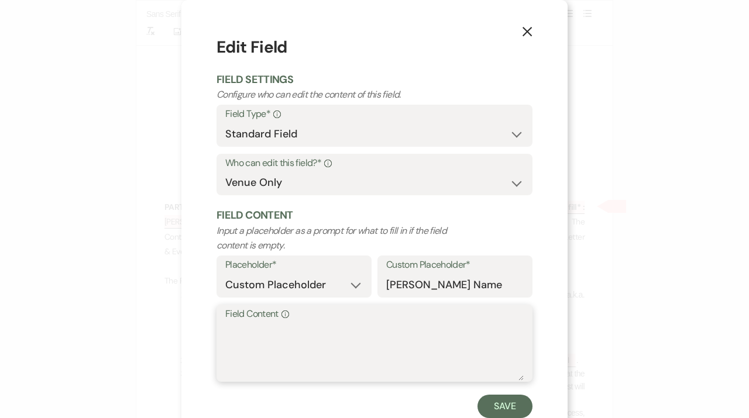
click at [277, 358] on textarea "Field Content Info" at bounding box center [374, 351] width 298 height 58
type textarea "[PERSON_NAME] Junior"
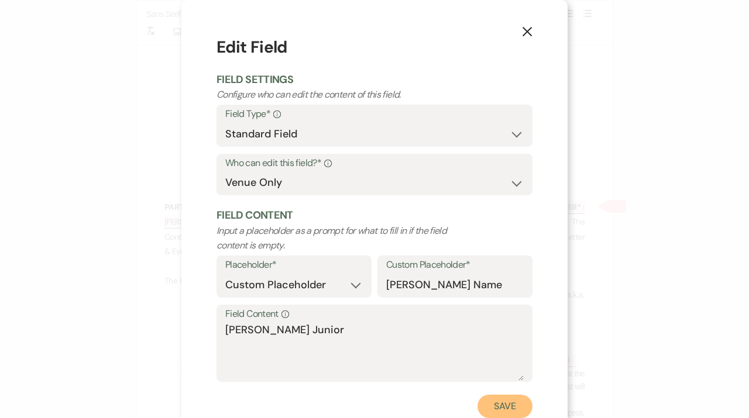
click at [504, 411] on button "Save" at bounding box center [504, 406] width 55 height 23
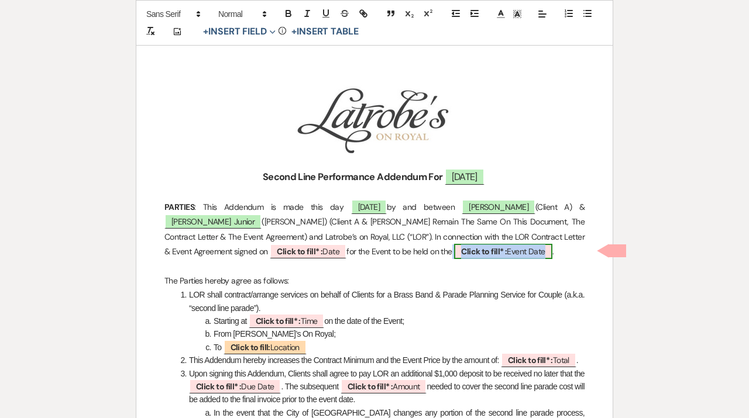
click at [454, 253] on span "Click to fill* : Event Date" at bounding box center [503, 251] width 98 height 15
select select "owner"
select select "custom_placeholder"
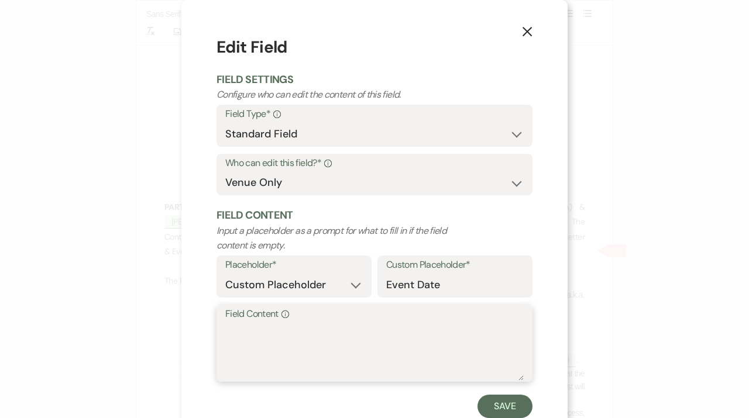
click at [301, 347] on textarea "Field Content Info" at bounding box center [374, 351] width 298 height 58
type textarea "[DATE]"
click at [540, 402] on div "X Edit Field Field Settings Configure who can edit the content of this field. F…" at bounding box center [374, 226] width 386 height 453
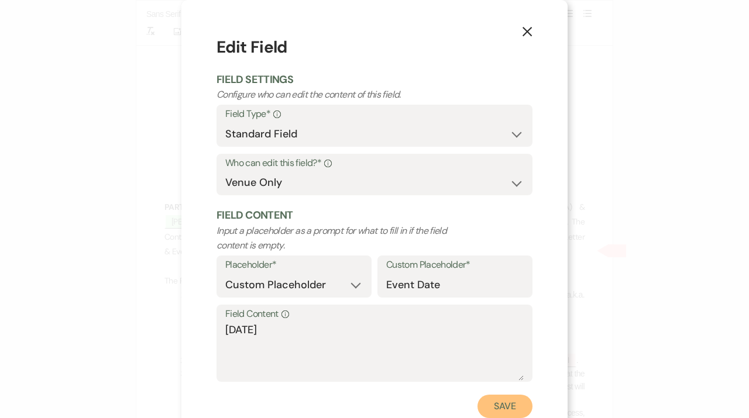
click at [519, 405] on button "Save" at bounding box center [504, 406] width 55 height 23
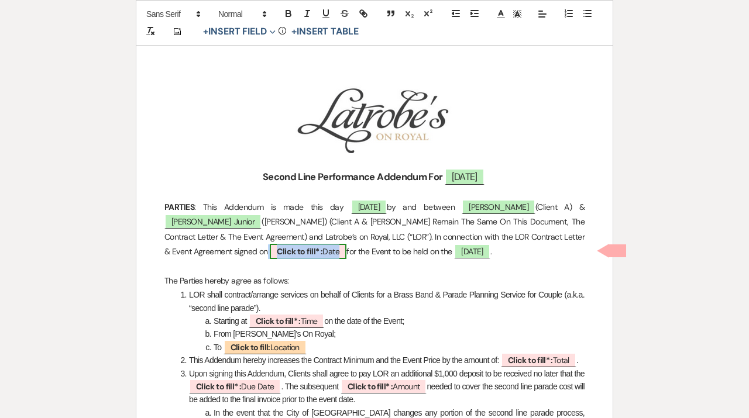
click at [277, 247] on b "Click to fill* :" at bounding box center [300, 251] width 46 height 11
select select "owner"
select select "Date"
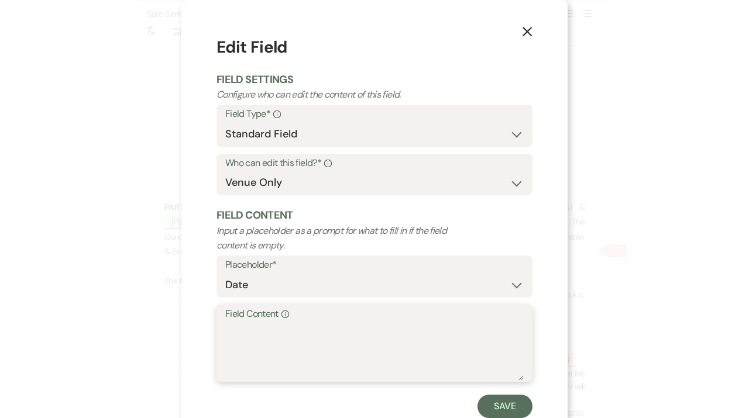
click at [265, 358] on textarea "Field Content Info" at bounding box center [374, 351] width 298 height 58
type textarea "[DATE]"
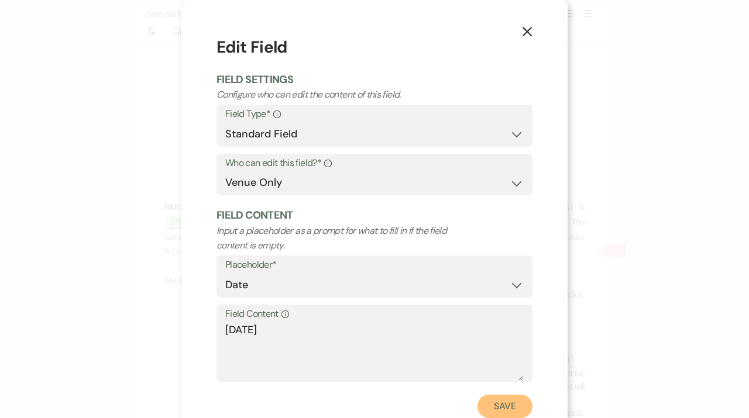
click at [504, 406] on button "Save" at bounding box center [504, 406] width 55 height 23
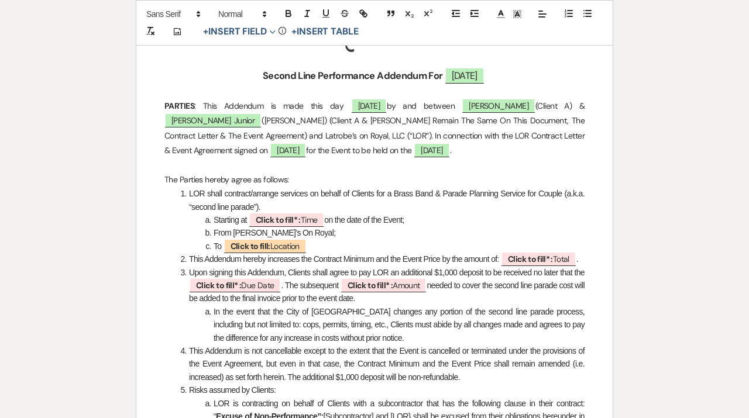
scroll to position [262, 0]
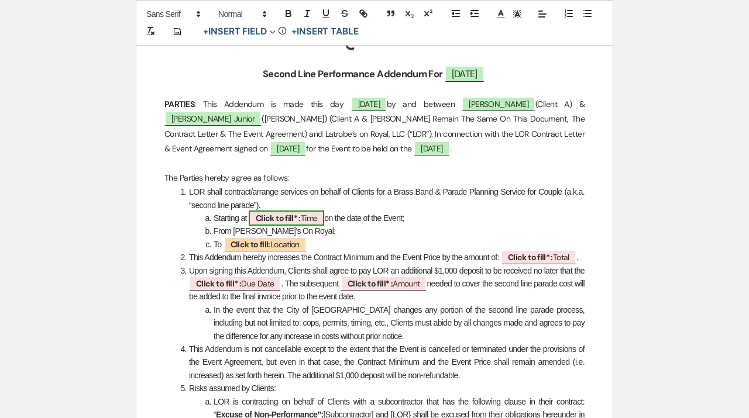
click at [285, 214] on b "Click to fill* :" at bounding box center [278, 218] width 45 height 11
select select "owner"
select select "Time"
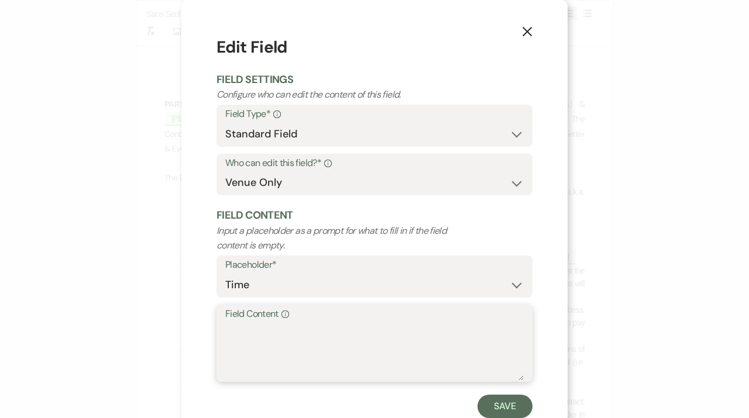
click at [272, 346] on textarea "Field Content Info" at bounding box center [374, 351] width 298 height 58
type textarea "9:00 PM"
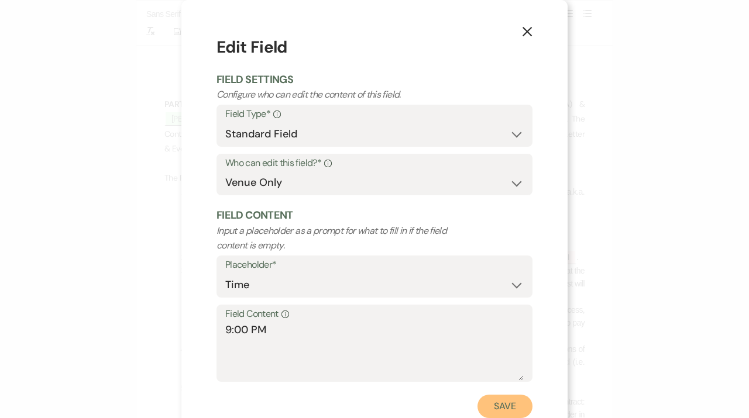
click at [524, 410] on button "Save" at bounding box center [504, 406] width 55 height 23
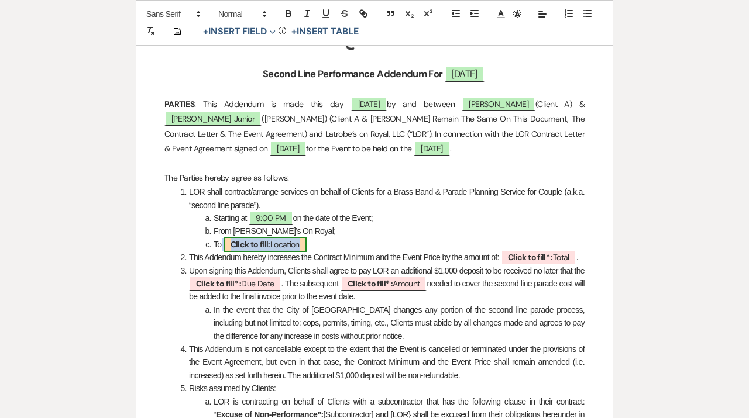
click at [294, 243] on span "Click to fill: Location" at bounding box center [264, 244] width 83 height 15
select select "Location"
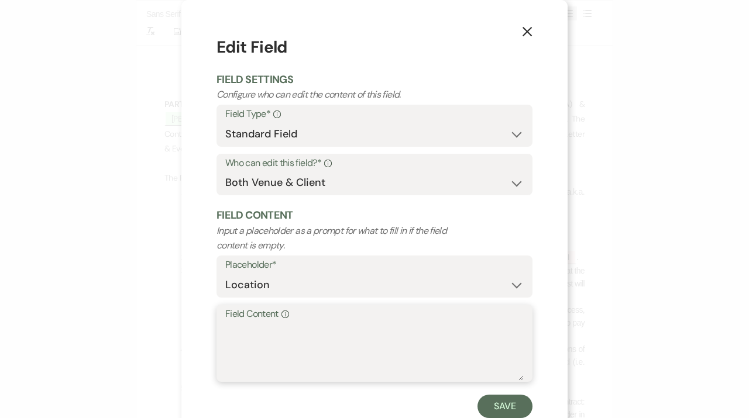
click at [288, 350] on textarea "Field Content Info" at bounding box center [374, 351] width 298 height 58
type textarea "Hotel Mazarin"
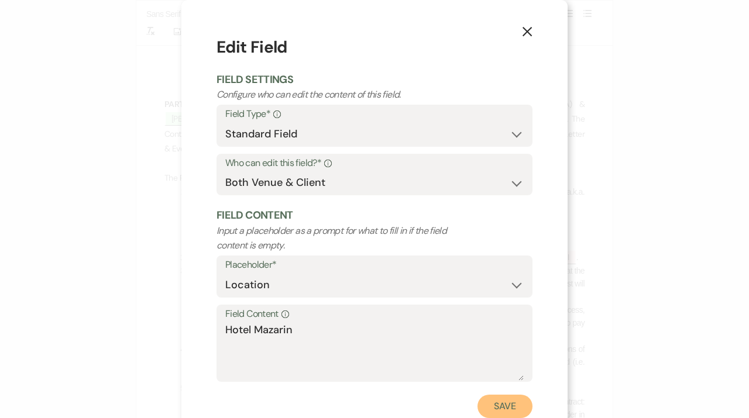
click at [487, 406] on button "Save" at bounding box center [504, 406] width 55 height 23
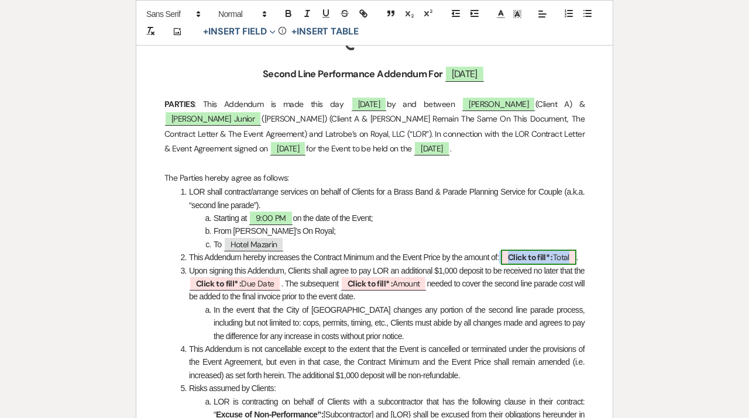
click at [539, 259] on b "Click to fill* :" at bounding box center [530, 257] width 45 height 11
select select "owner"
select select "Total"
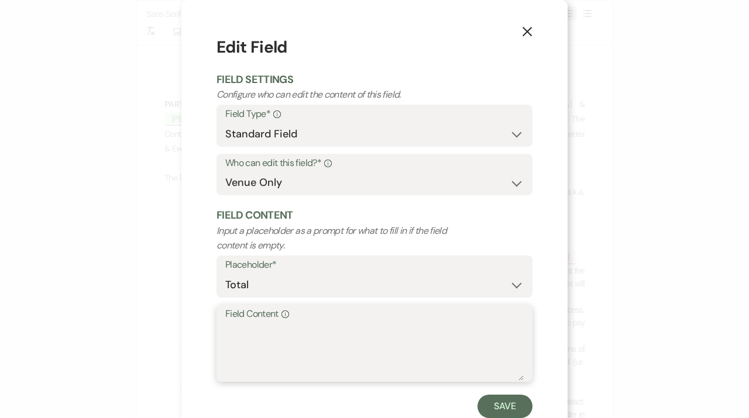
click at [261, 349] on textarea "Field Content Info" at bounding box center [374, 351] width 298 height 58
type textarea "$2,825"
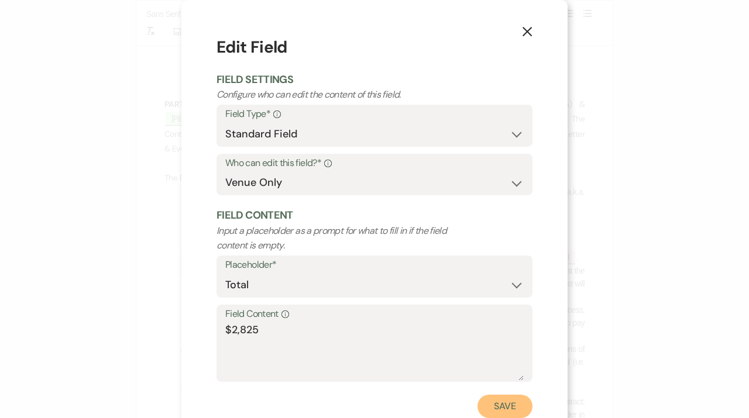
click at [502, 407] on button "Save" at bounding box center [504, 406] width 55 height 23
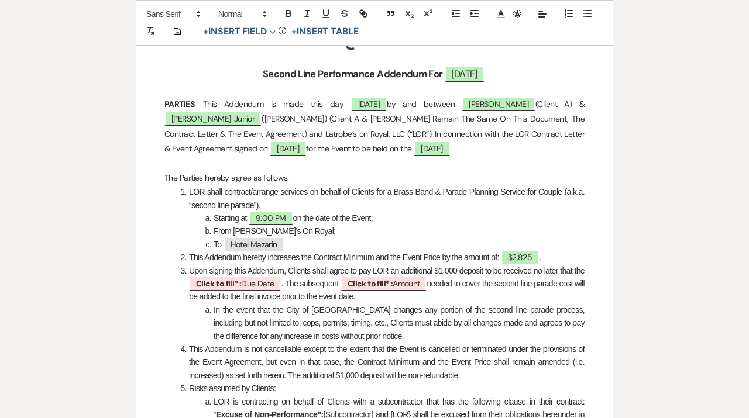
click at [379, 199] on li "LOR shall contract/arrange services on behalf of Clients for a Brass Band & Par…" at bounding box center [381, 198] width 408 height 26
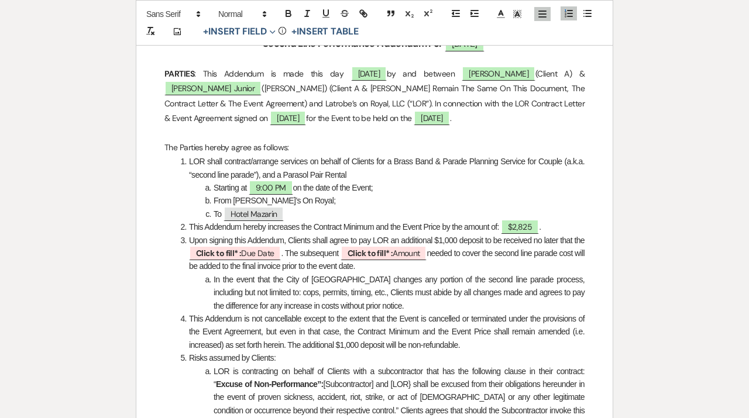
scroll to position [307, 0]
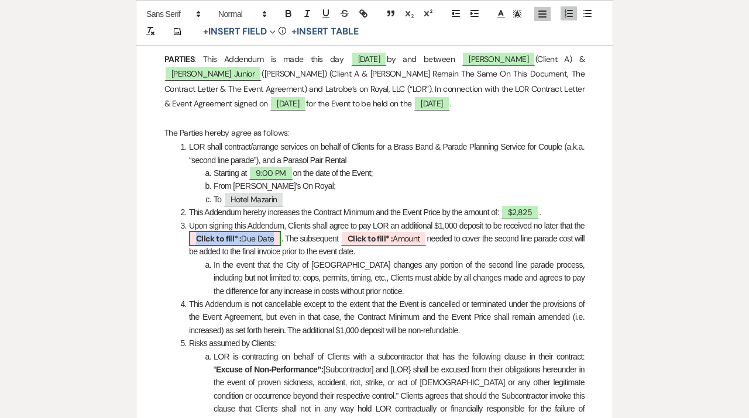
click at [280, 244] on span "Click to fill* : Due Date" at bounding box center [235, 238] width 92 height 15
select select "owner"
select select "custom_placeholder"
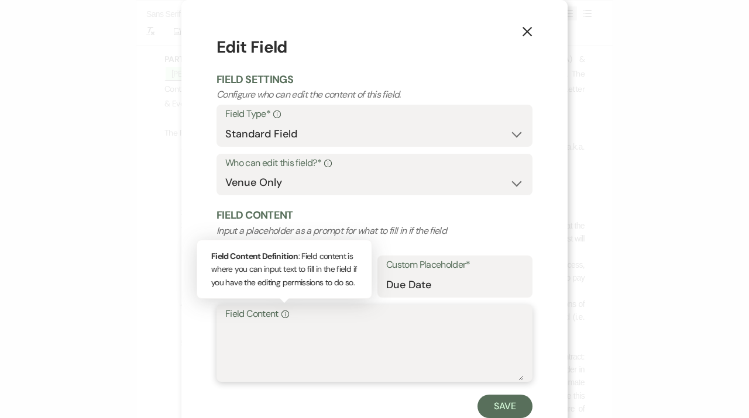
click at [278, 340] on textarea "Field Content Info Field Content Definition : Field content is where you can in…" at bounding box center [374, 351] width 298 height 58
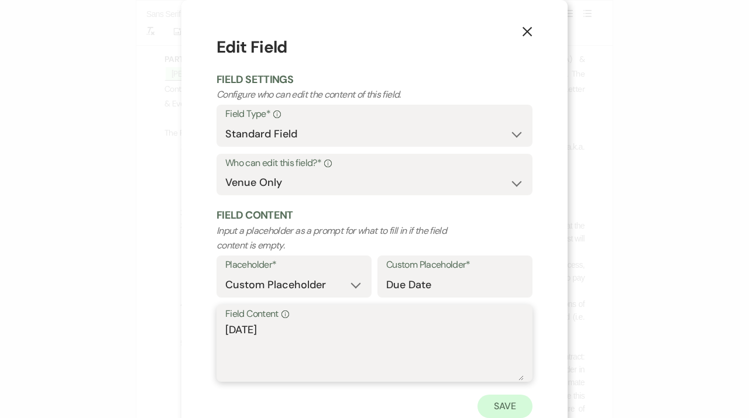
type textarea "[DATE]"
click at [499, 404] on button "Save" at bounding box center [504, 406] width 55 height 23
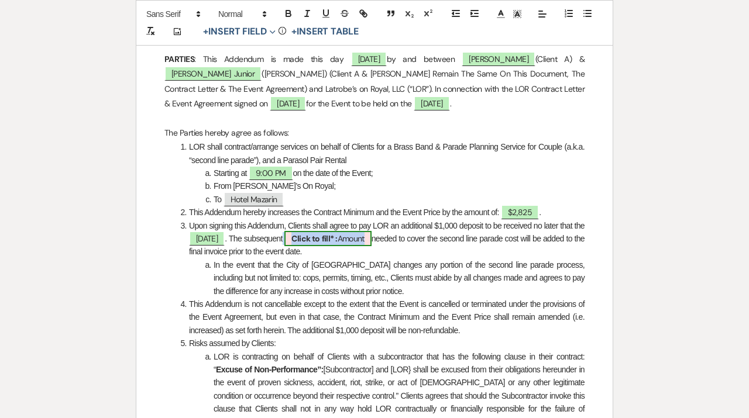
click at [370, 238] on span "Click to fill* : Amount" at bounding box center [327, 238] width 87 height 15
select select "owner"
select select "Amount"
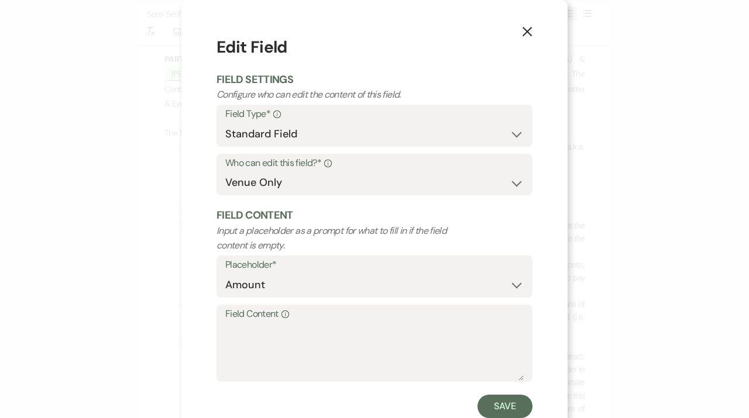
click at [533, 33] on button "X" at bounding box center [527, 31] width 18 height 20
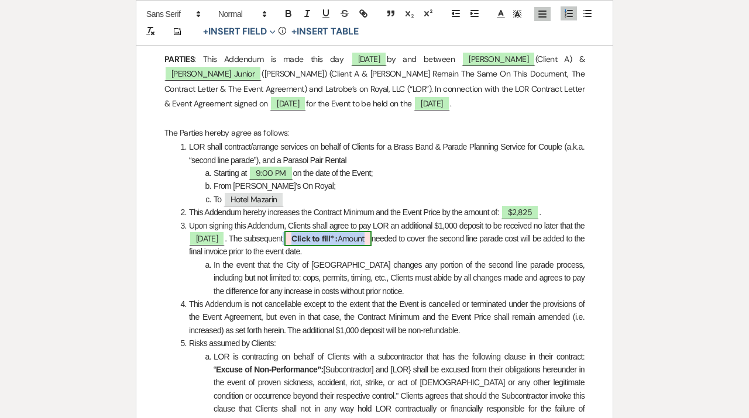
click at [371, 244] on span "Click to fill* : Amount" at bounding box center [327, 238] width 87 height 15
select select "owner"
select select "Amount"
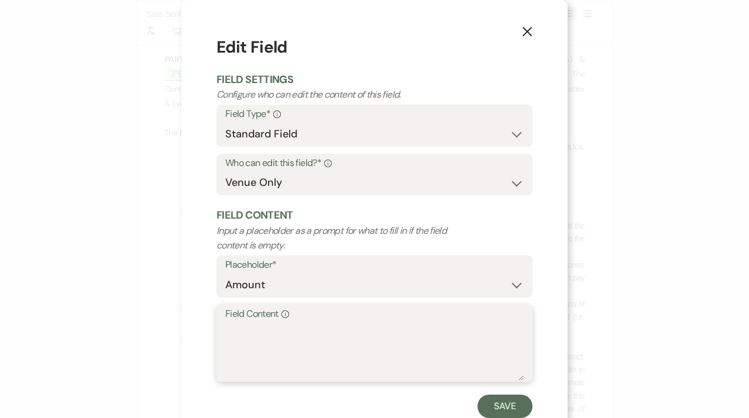
click at [301, 339] on textarea "Field Content Info" at bounding box center [374, 351] width 298 height 58
type textarea "$1,825"
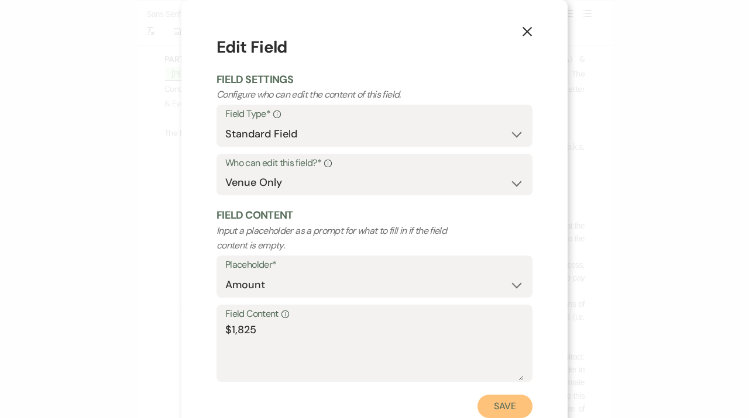
click at [501, 411] on button "Save" at bounding box center [504, 406] width 55 height 23
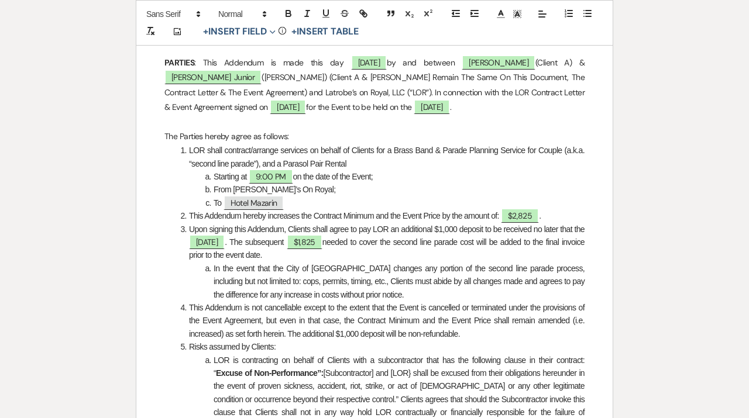
scroll to position [0, 0]
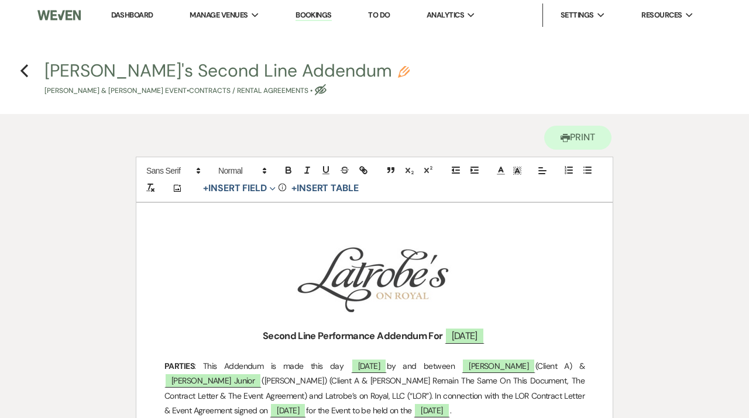
click at [398, 70] on icon "Pencil" at bounding box center [404, 72] width 12 height 12
select select "10"
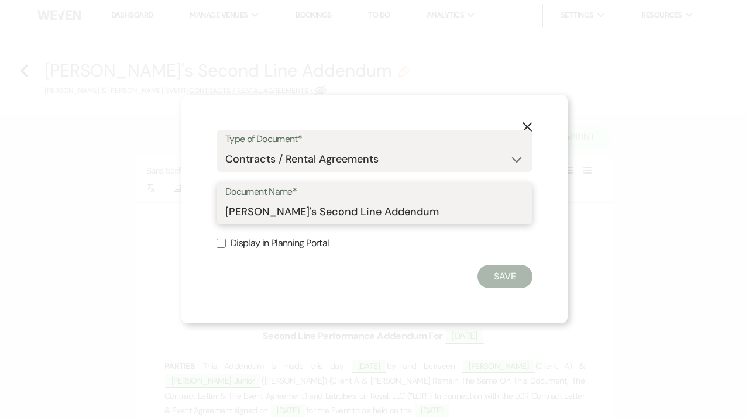
drag, startPoint x: 420, startPoint y: 215, endPoint x: 194, endPoint y: 215, distance: 225.7
click at [225, 215] on input "[PERSON_NAME]'s Second Line Addendum" at bounding box center [374, 212] width 298 height 23
click at [284, 212] on input "[PERSON_NAME]'s Second Line Addendum" at bounding box center [374, 212] width 298 height 23
drag, startPoint x: 272, startPoint y: 211, endPoint x: 195, endPoint y: 211, distance: 77.2
click at [225, 211] on input "[PERSON_NAME]'s Second Line Addendum" at bounding box center [374, 212] width 298 height 23
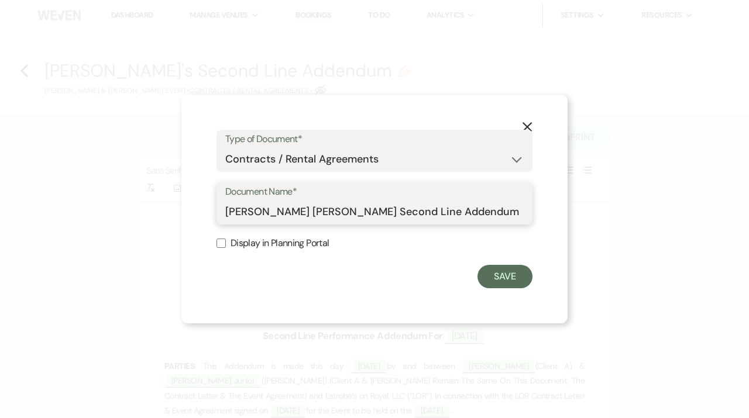
click at [448, 208] on input "[PERSON_NAME] [PERSON_NAME] Second Line Addendum" at bounding box center [374, 212] width 298 height 23
type input "[PERSON_NAME] [PERSON_NAME] Second Line Addendum [DATE]"
click at [515, 281] on button "Save" at bounding box center [504, 276] width 55 height 23
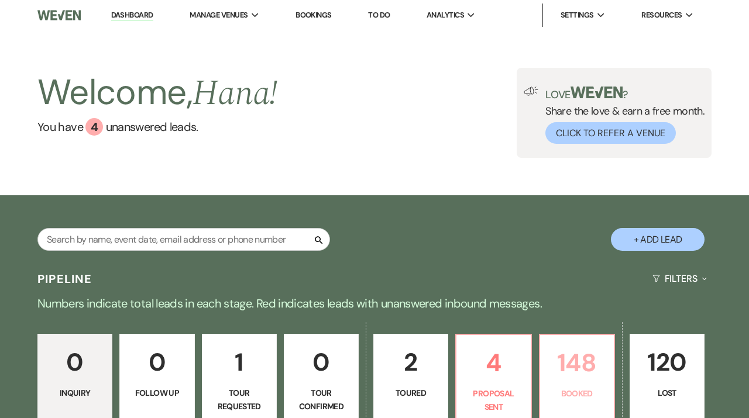
click at [601, 380] on p "148" at bounding box center [577, 362] width 60 height 39
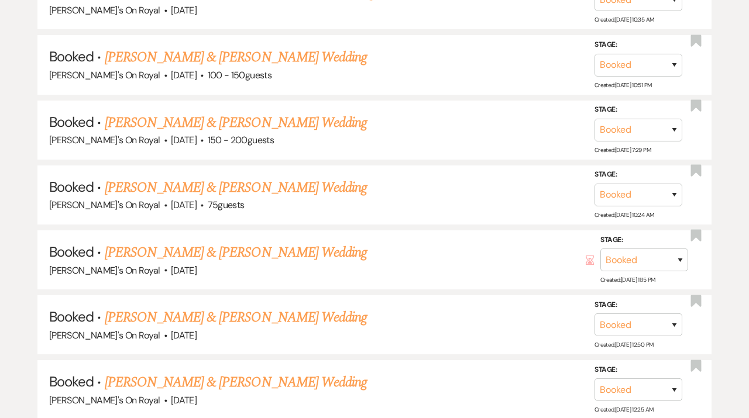
scroll to position [1082, 0]
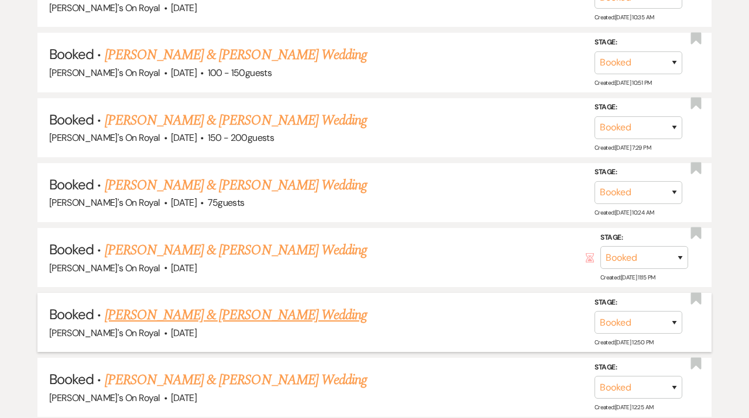
click at [235, 313] on link "[PERSON_NAME] & [PERSON_NAME] Wedding" at bounding box center [236, 315] width 262 height 21
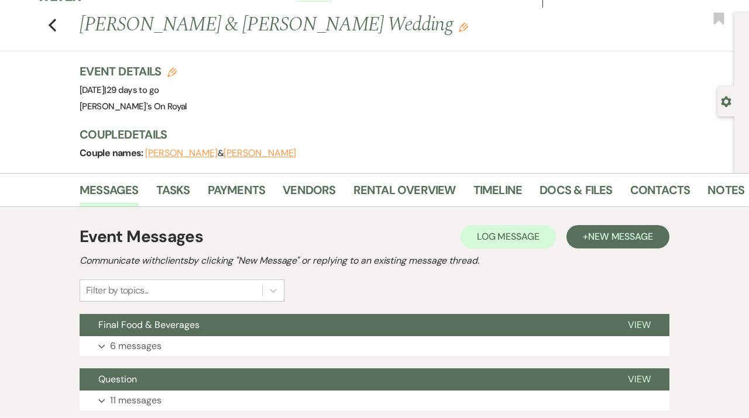
scroll to position [112, 0]
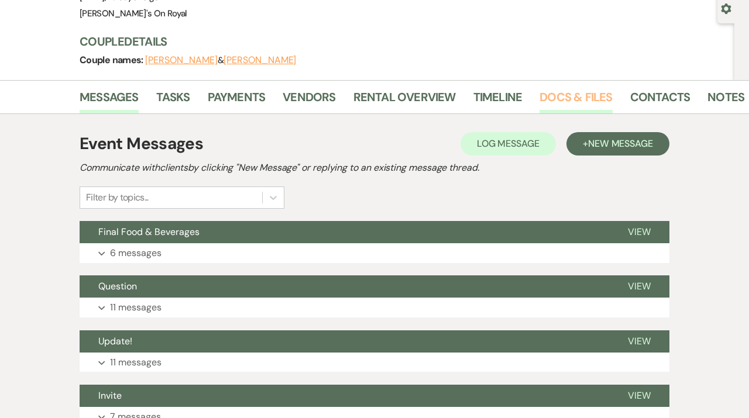
click at [554, 99] on link "Docs & Files" at bounding box center [575, 101] width 73 height 26
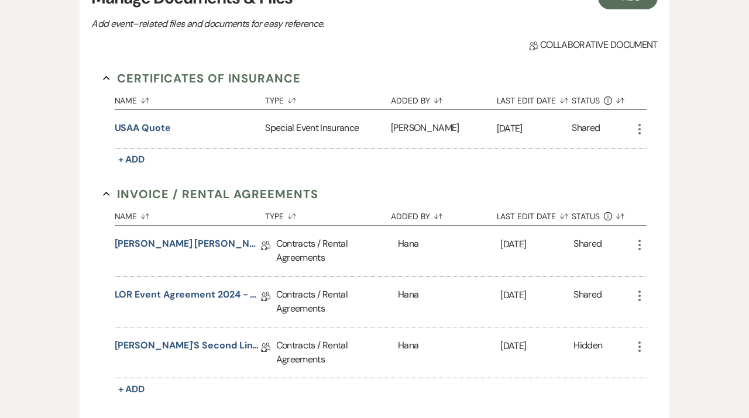
scroll to position [271, 0]
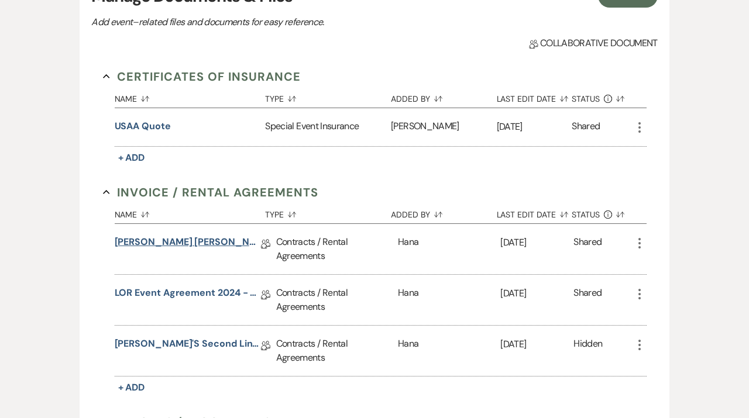
click at [227, 243] on link "[PERSON_NAME] [PERSON_NAME] C&R Contract [DATE]" at bounding box center [188, 244] width 146 height 18
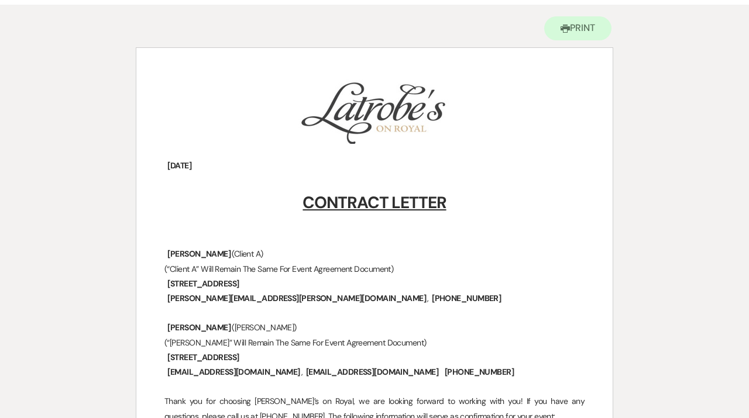
scroll to position [110, 0]
drag, startPoint x: 244, startPoint y: 252, endPoint x: 133, endPoint y: 252, distance: 111.1
click at [298, 260] on p "﻿ Jennifer S Gutowski ﻿ (Client A)" at bounding box center [374, 253] width 420 height 15
drag, startPoint x: 243, startPoint y: 329, endPoint x: 169, endPoint y: 327, distance: 73.7
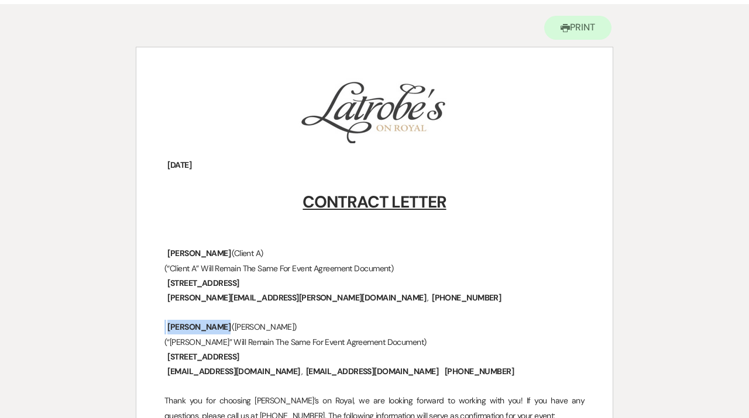
click at [169, 327] on p "﻿ James W Driscoll Jr ﻿ (Client B)" at bounding box center [374, 327] width 420 height 15
click at [180, 317] on p at bounding box center [374, 312] width 420 height 15
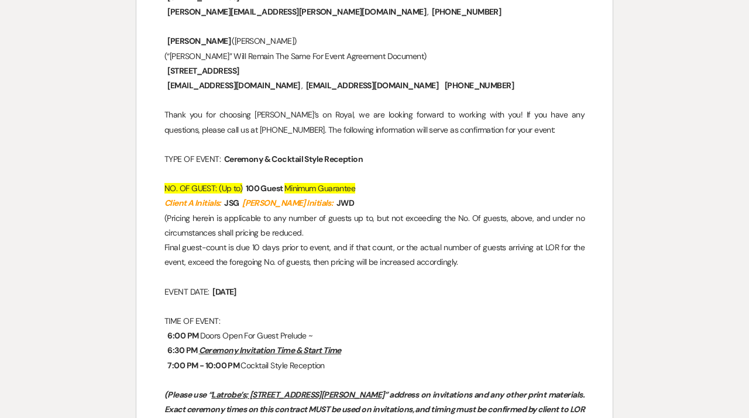
scroll to position [0, 0]
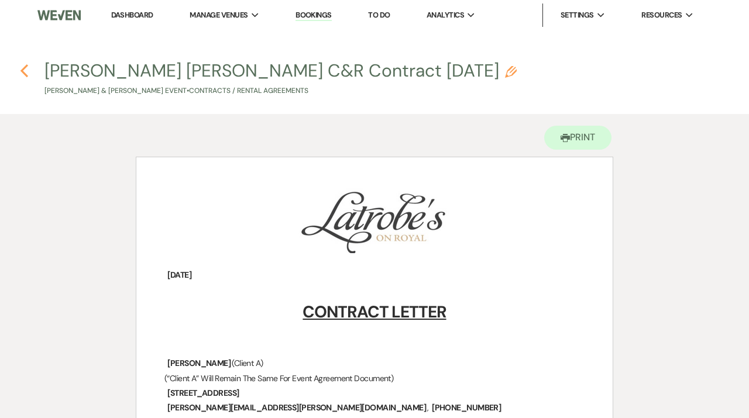
click at [25, 65] on icon "Previous" at bounding box center [24, 71] width 9 height 14
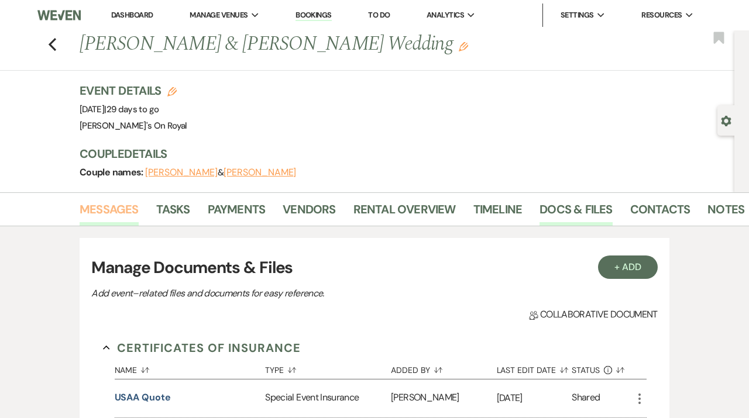
click at [119, 210] on link "Messages" at bounding box center [109, 213] width 59 height 26
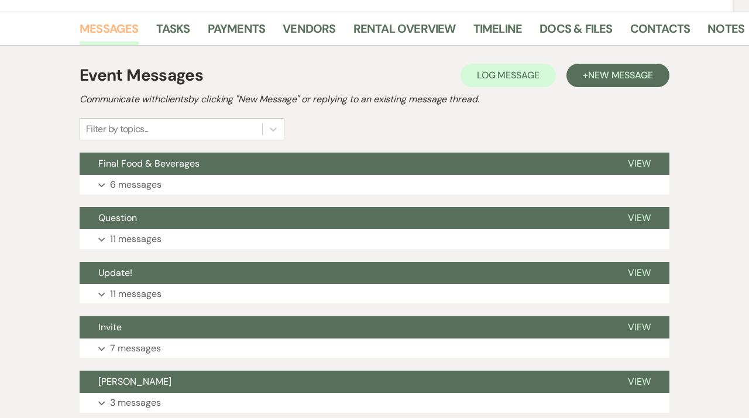
scroll to position [181, 0]
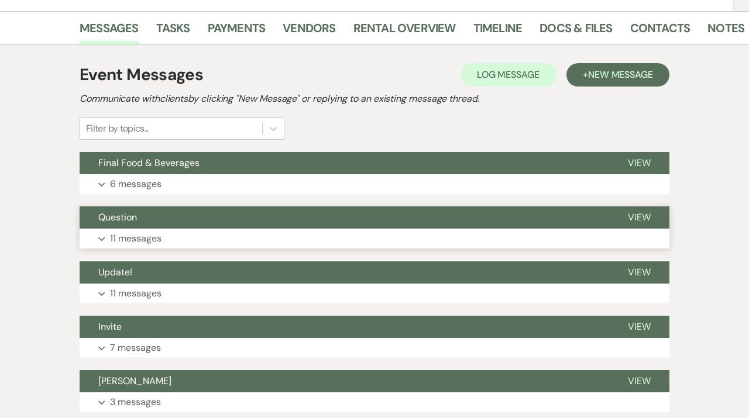
click at [154, 230] on button "Expand 11 messages" at bounding box center [374, 239] width 589 height 20
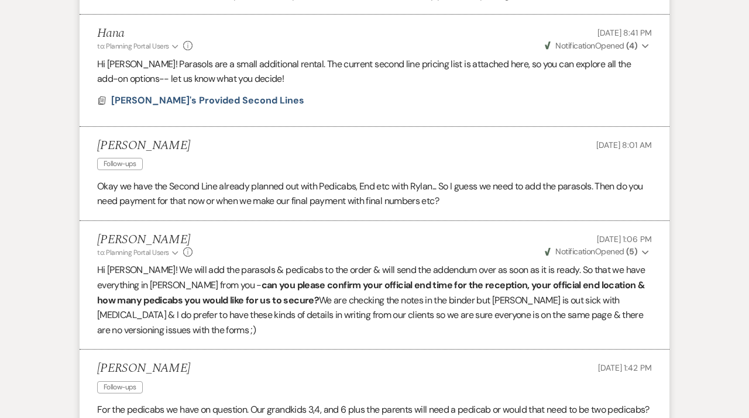
scroll to position [368, 0]
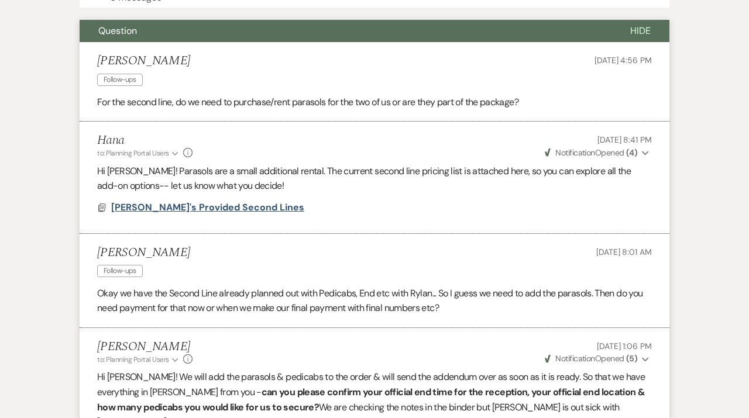
click at [225, 211] on span "Latrobe's Provided Second Lines" at bounding box center [207, 207] width 193 height 12
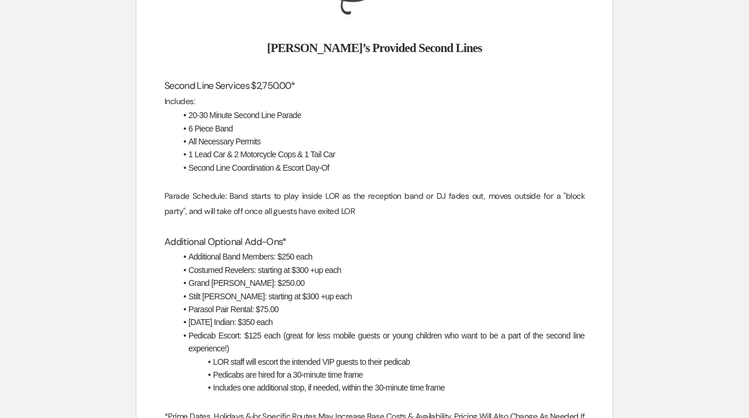
scroll to position [247, 0]
